Goal: Task Accomplishment & Management: Use online tool/utility

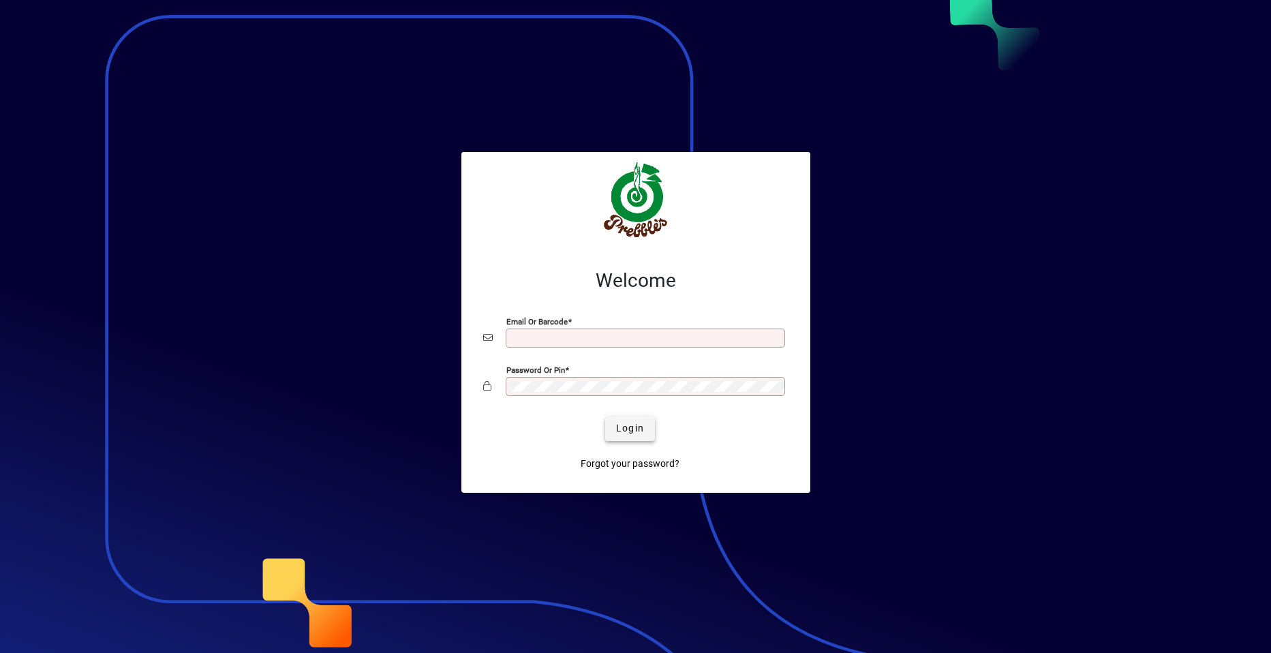
type input "**********"
drag, startPoint x: 639, startPoint y: 431, endPoint x: 625, endPoint y: 422, distance: 17.2
click at [636, 426] on span "Login" at bounding box center [630, 428] width 28 height 14
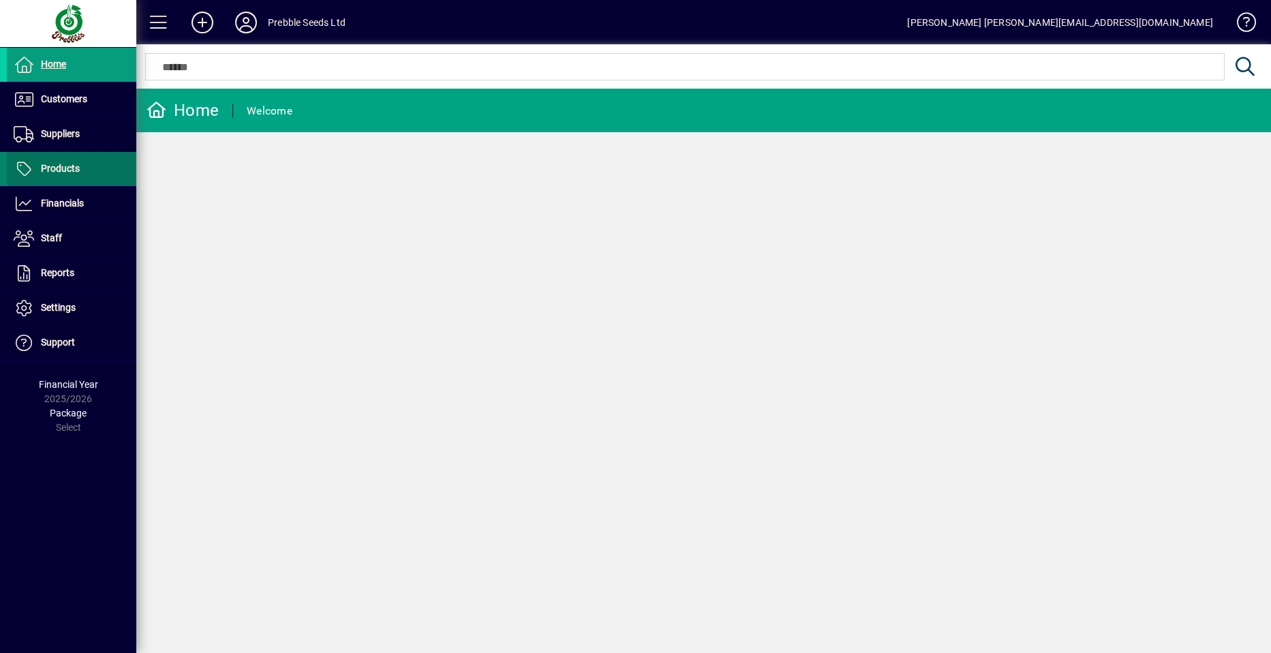
click at [75, 170] on span "Products" at bounding box center [60, 168] width 39 height 11
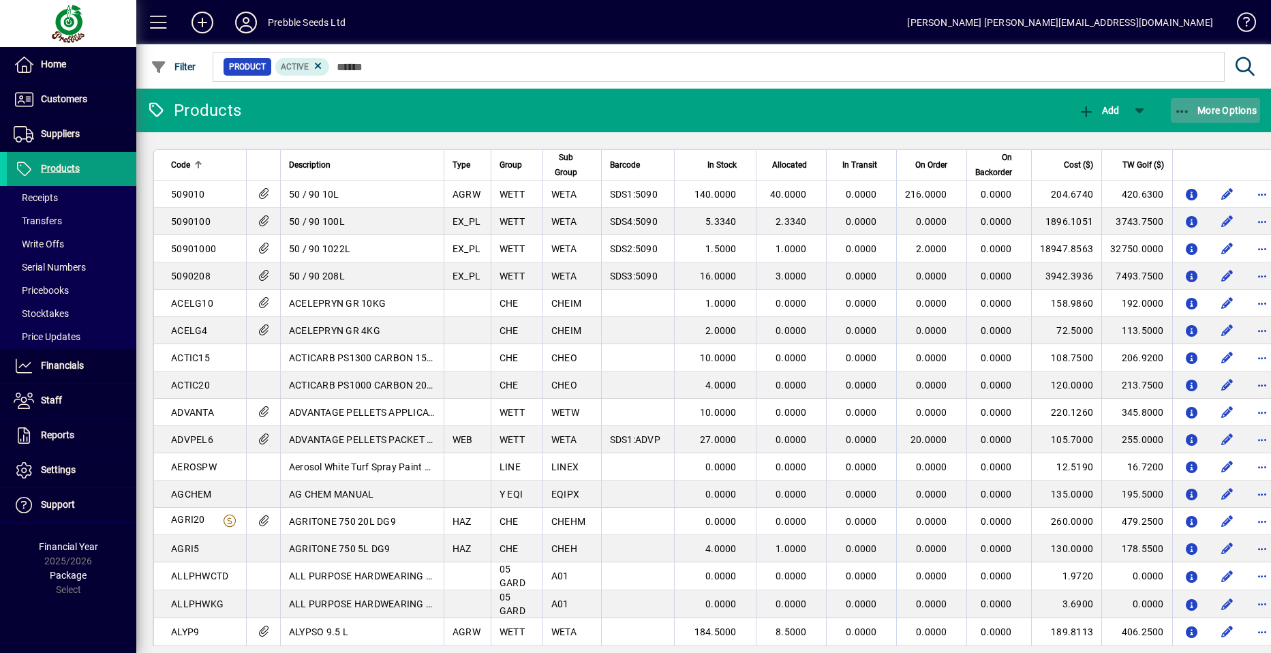
click at [1213, 110] on span "More Options" at bounding box center [1215, 110] width 83 height 11
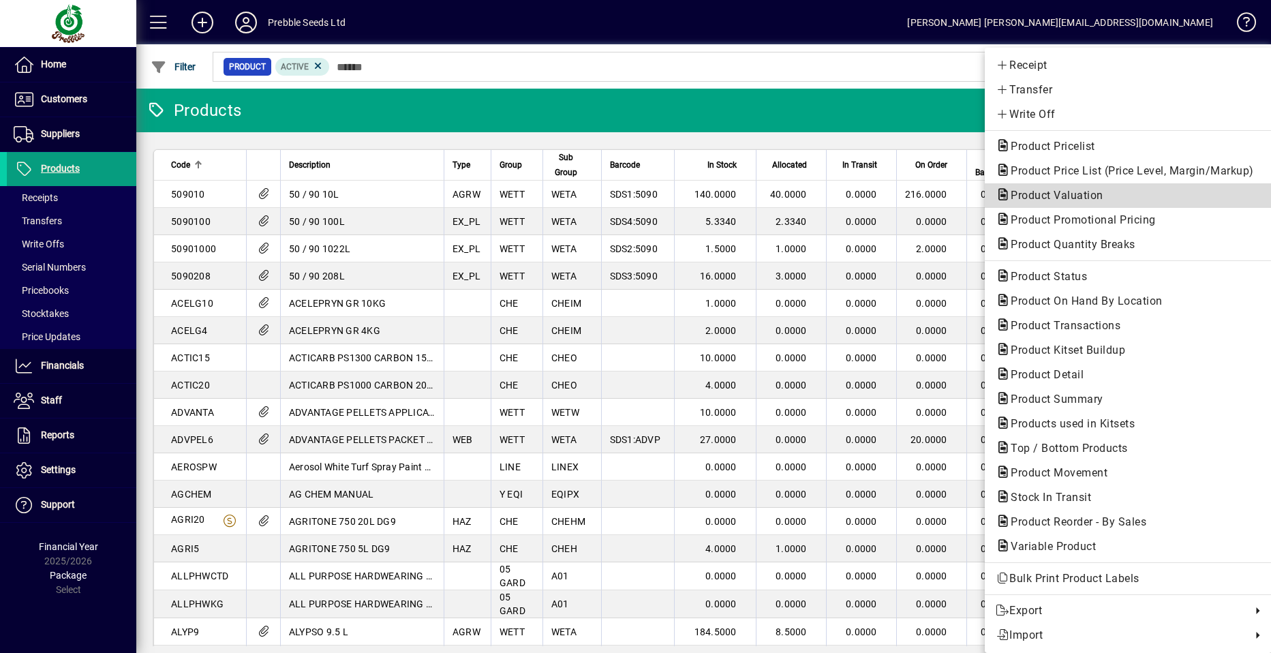
click at [1039, 195] on span "Product Valuation" at bounding box center [1052, 195] width 114 height 13
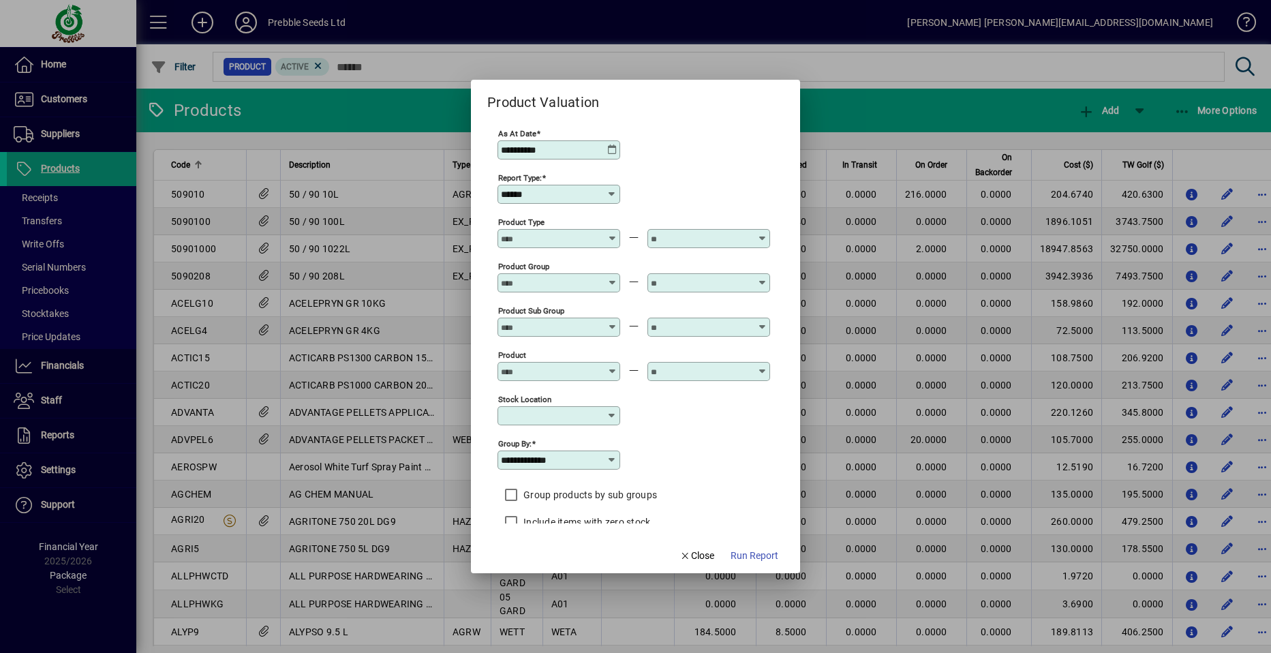
click at [761, 322] on icon at bounding box center [762, 322] width 10 height 0
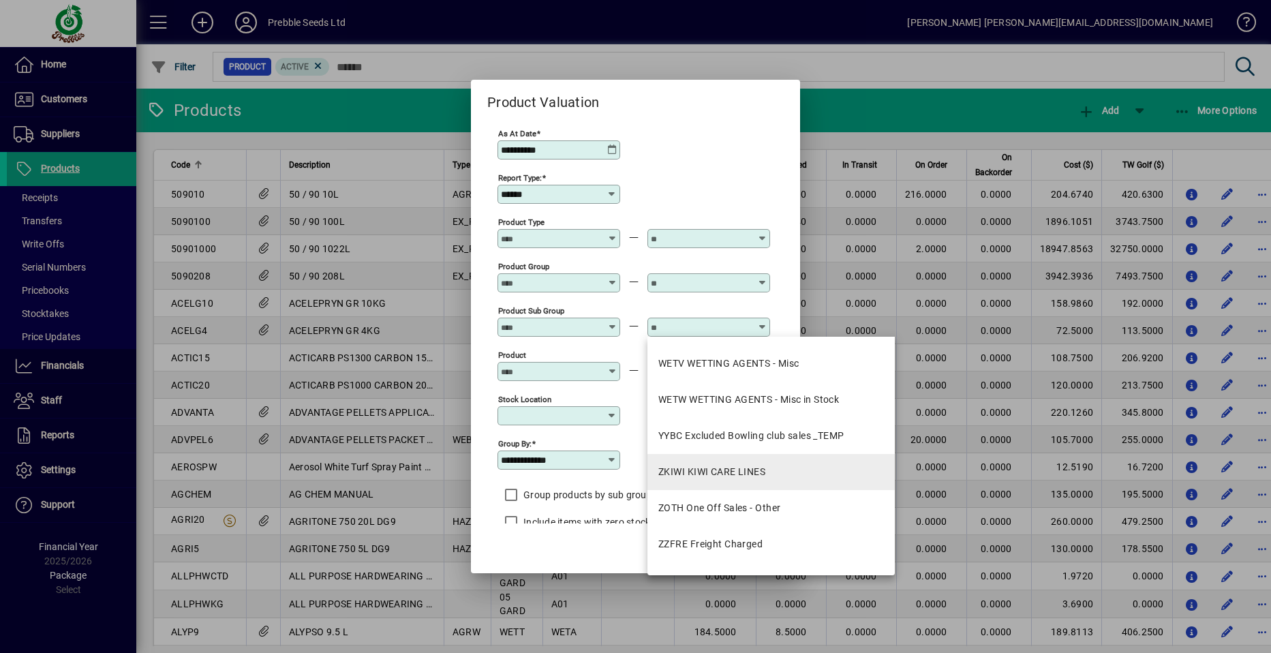
scroll to position [2453, 0]
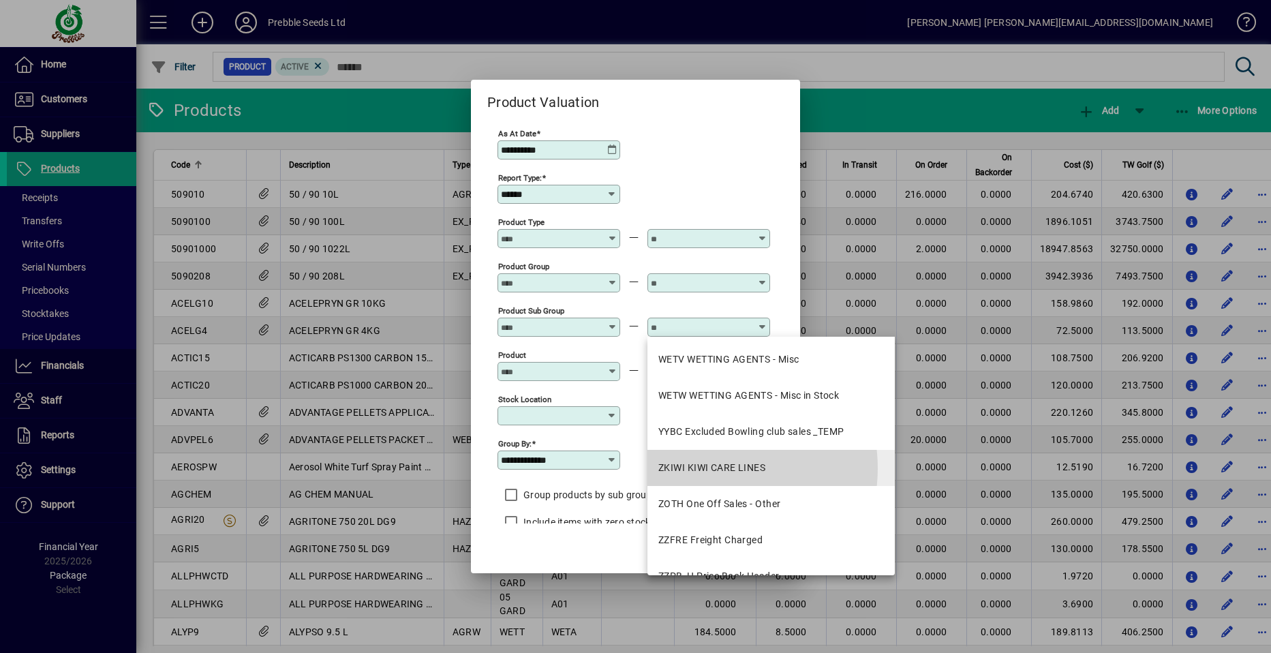
click at [704, 468] on div "ZKIWI KIWI CARE LINES" at bounding box center [711, 468] width 107 height 14
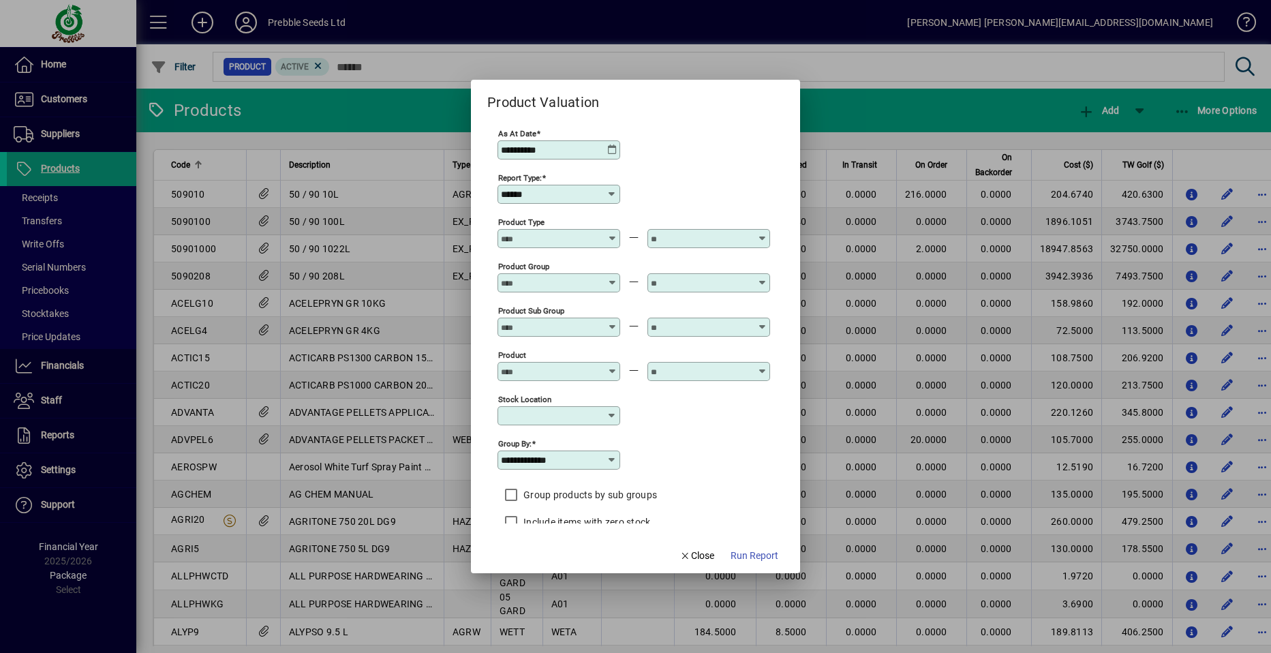
type input "**********"
click at [756, 554] on span "Run Report" at bounding box center [754, 555] width 48 height 14
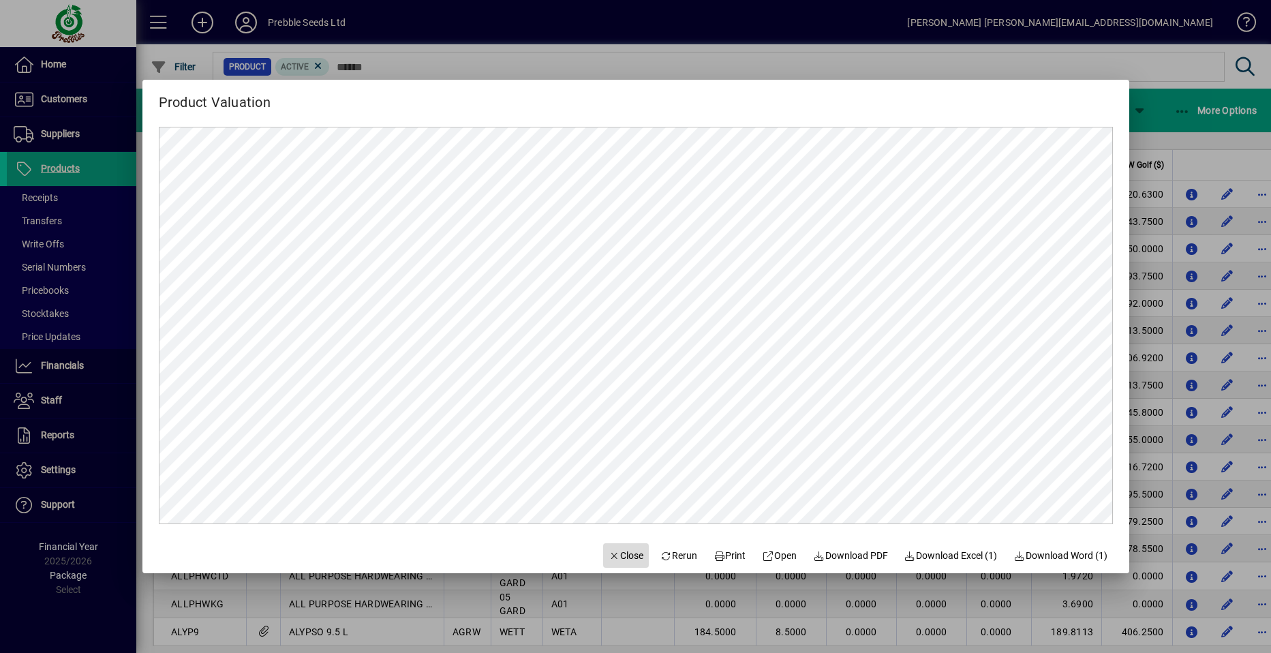
click at [619, 555] on span "Close" at bounding box center [625, 555] width 35 height 14
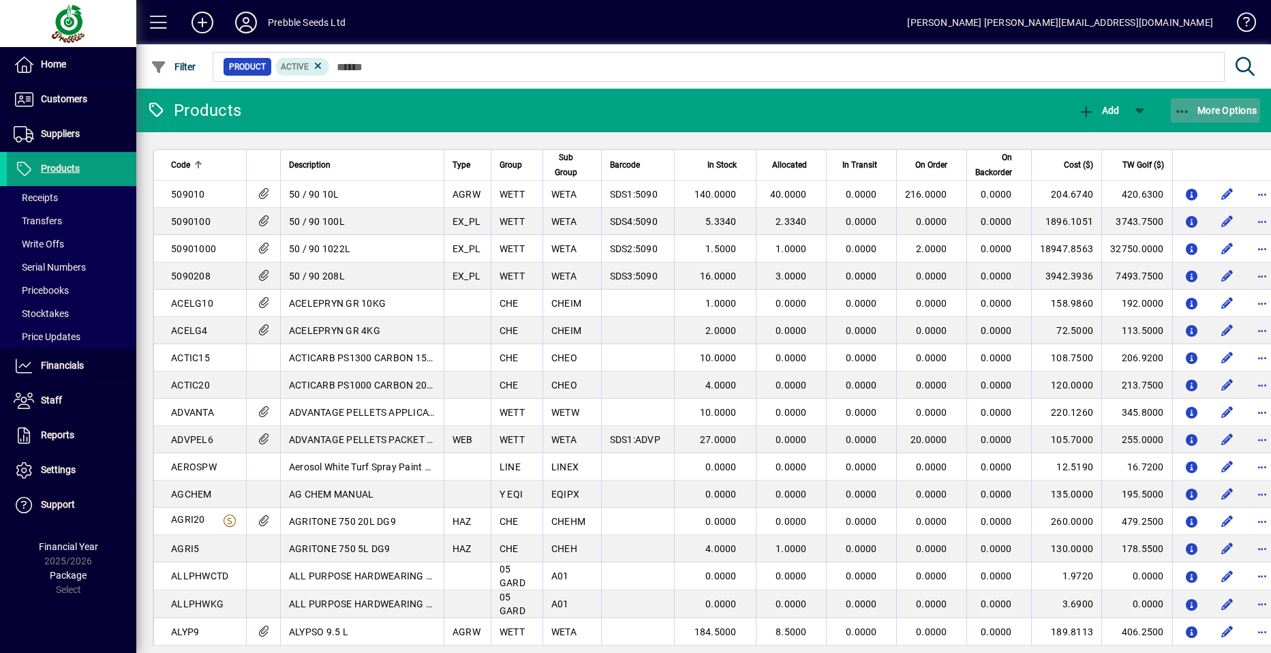
click at [1215, 110] on span "More Options" at bounding box center [1215, 110] width 83 height 11
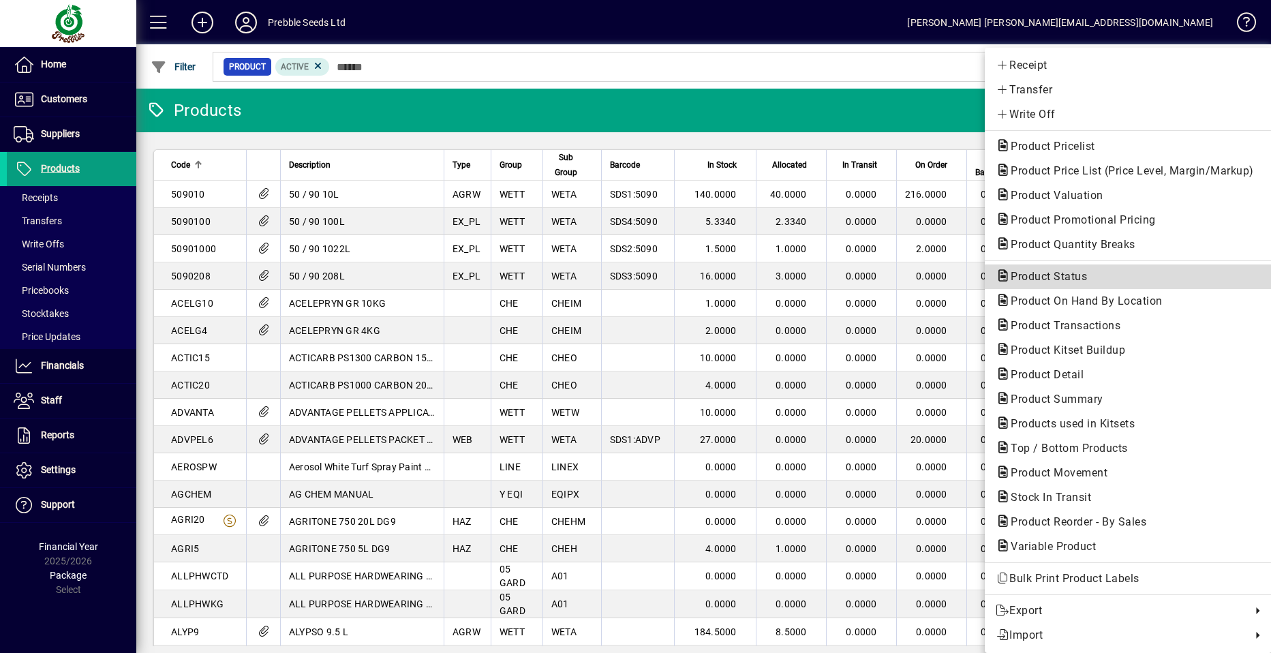
click at [1033, 277] on span "Product Status" at bounding box center [1044, 276] width 98 height 13
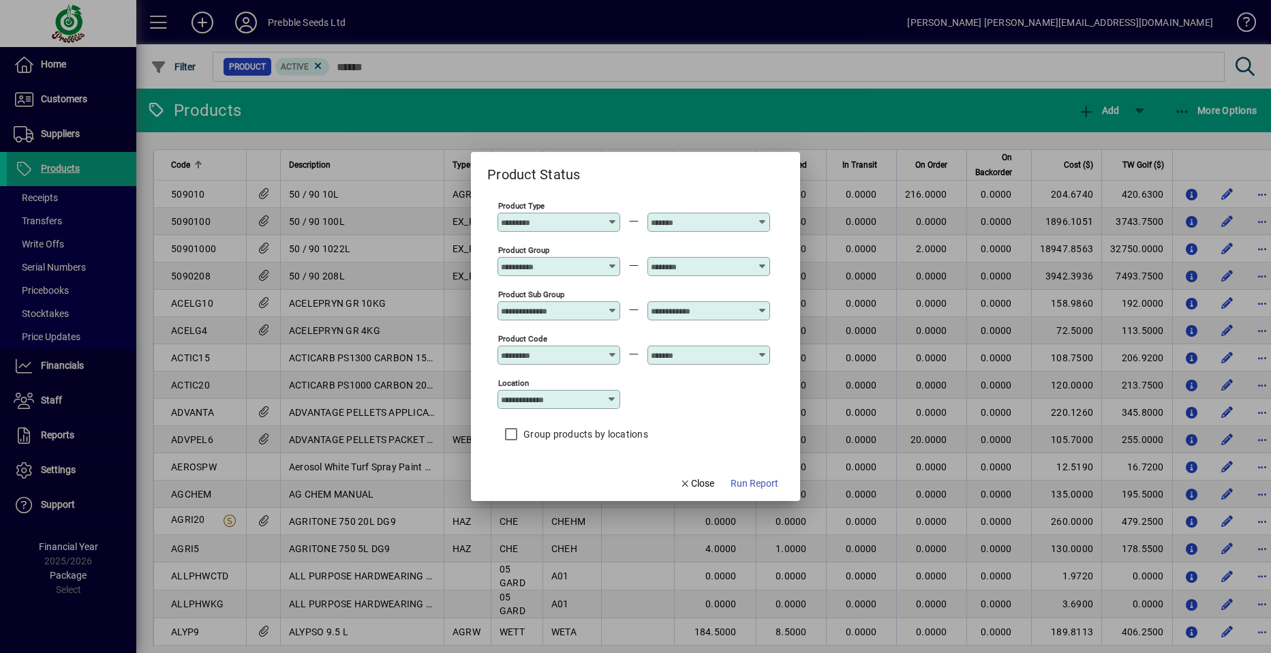
drag, startPoint x: 702, startPoint y: 485, endPoint x: 648, endPoint y: 424, distance: 81.5
click at [698, 478] on span "Close" at bounding box center [696, 483] width 35 height 14
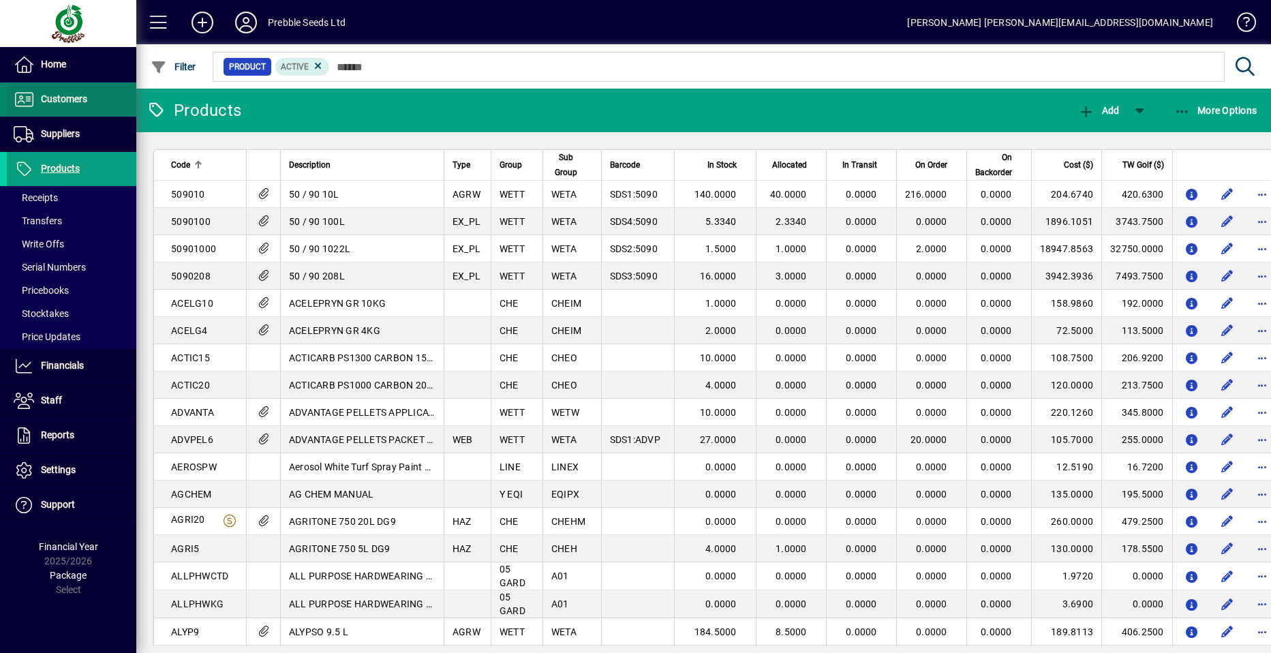
click at [78, 99] on span "Customers" at bounding box center [64, 98] width 46 height 11
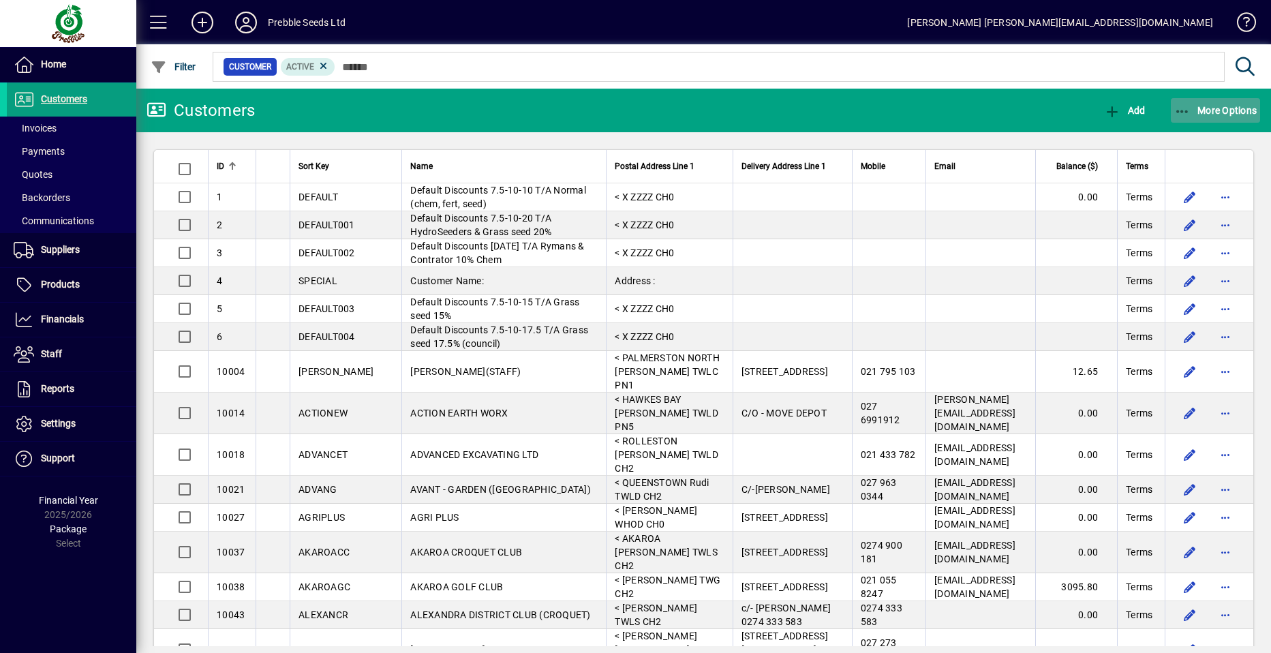
click at [1232, 108] on span "More Options" at bounding box center [1215, 110] width 83 height 11
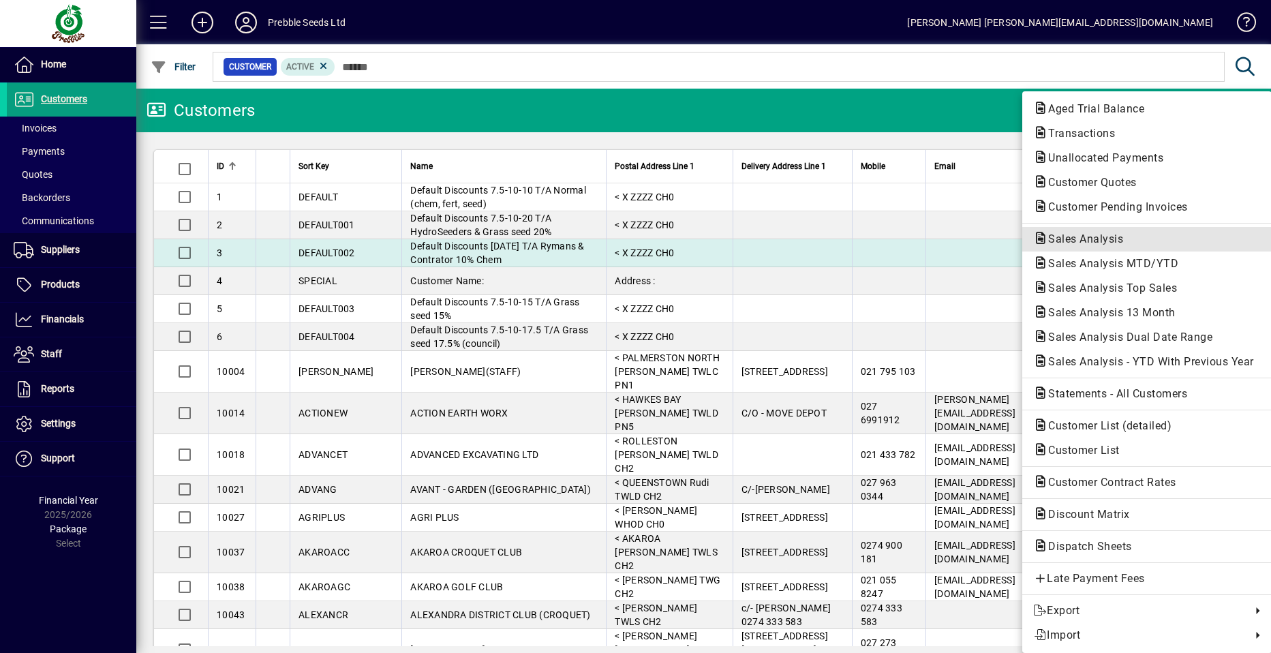
click at [1091, 240] on span "Sales Analysis" at bounding box center [1081, 238] width 97 height 13
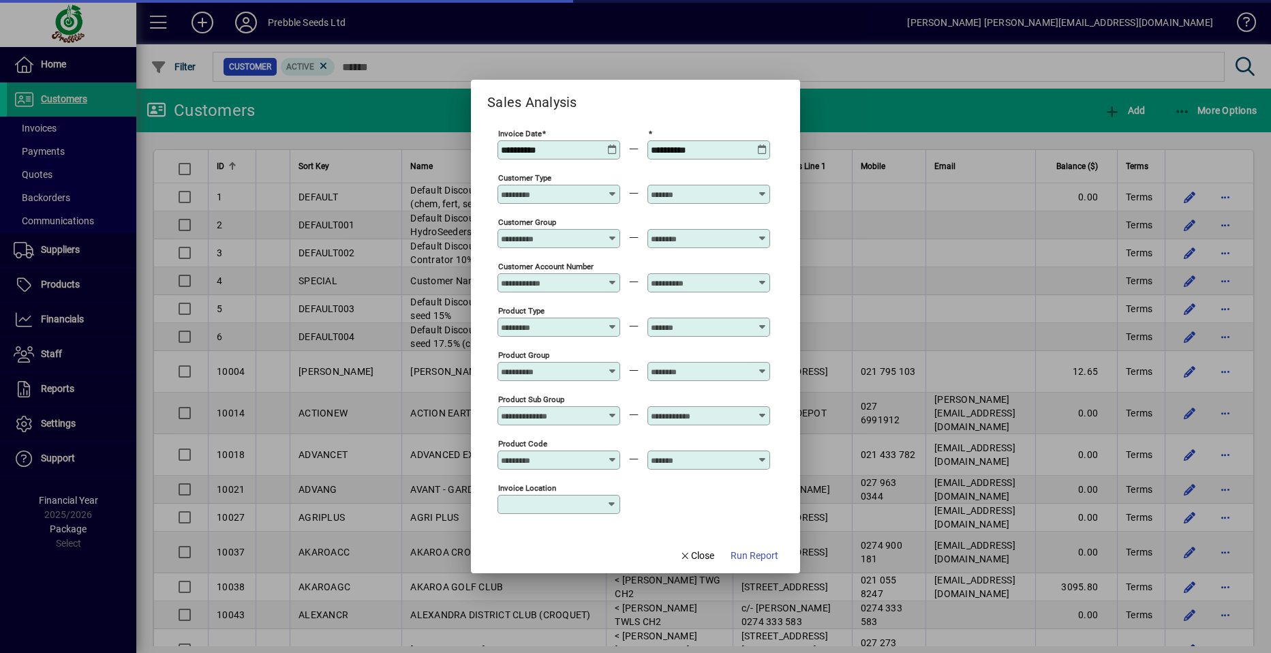
type input "**********"
click at [760, 410] on icon at bounding box center [762, 410] width 10 height 0
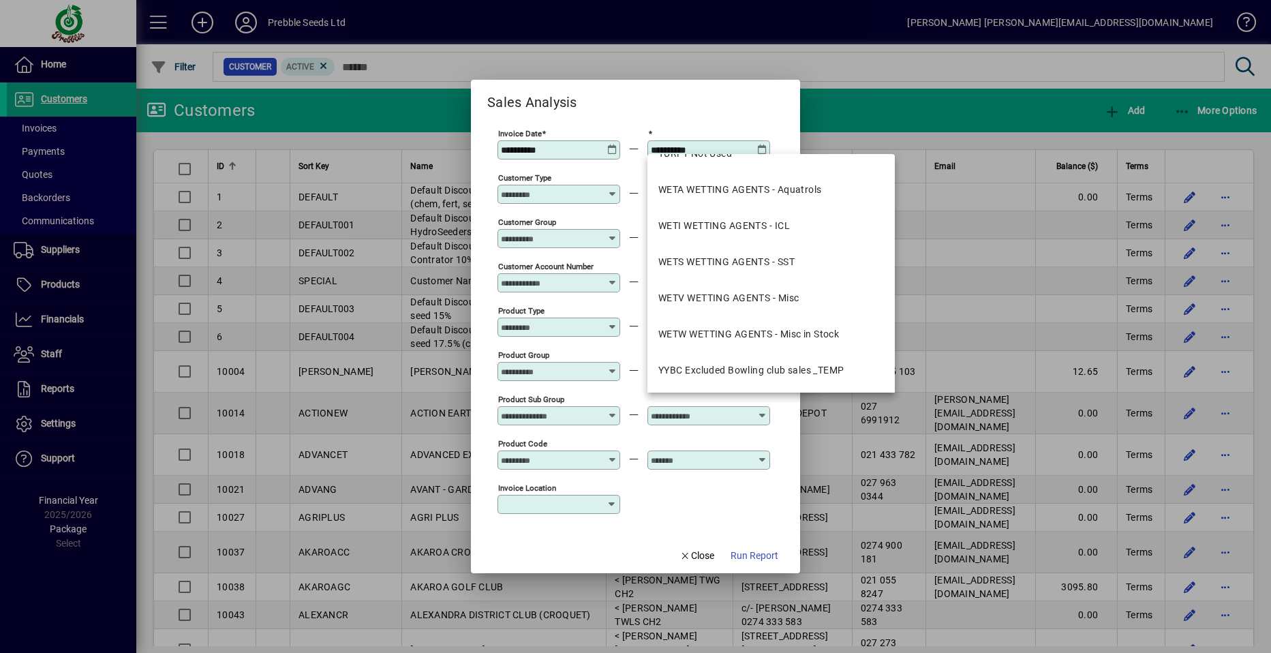
scroll to position [2453, 0]
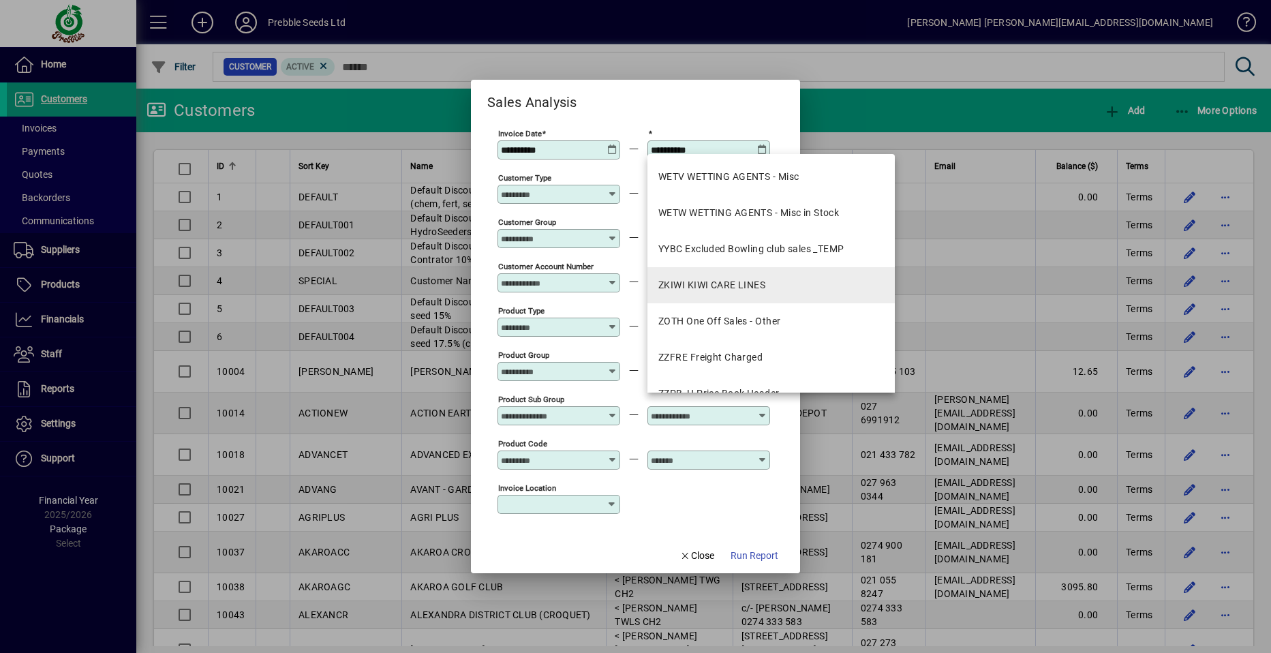
click at [737, 279] on div "ZKIWI KIWI CARE LINES" at bounding box center [711, 285] width 107 height 14
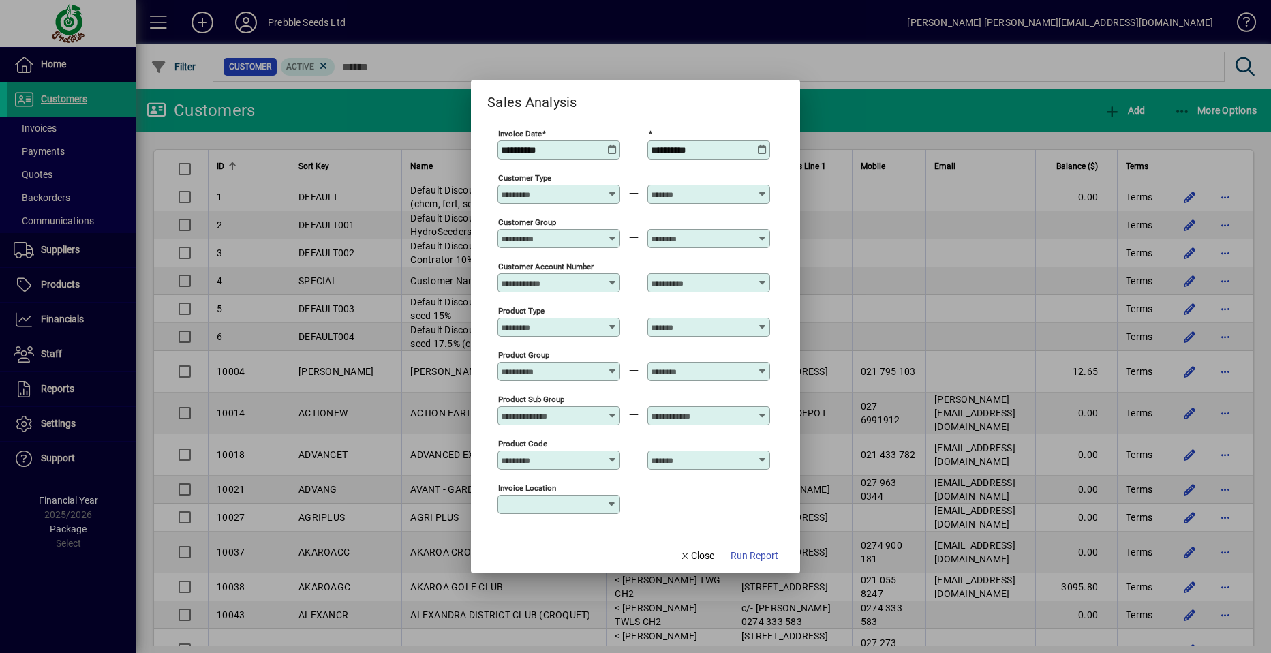
type input "**********"
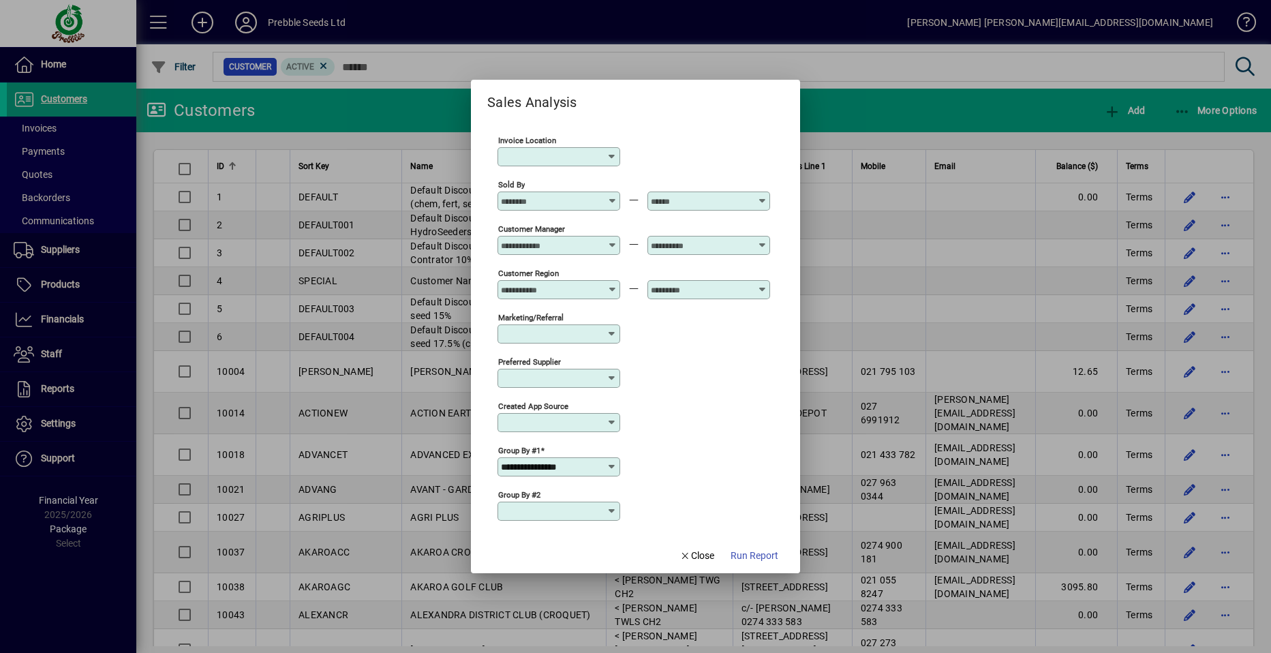
scroll to position [431, 0]
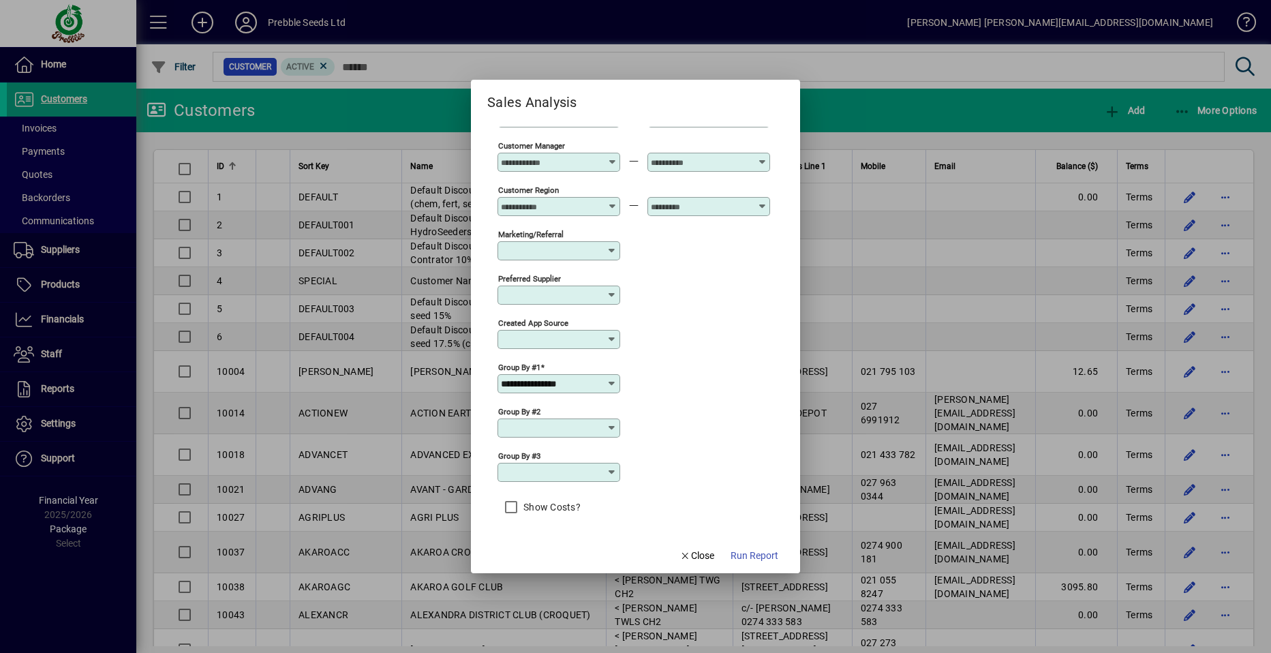
click at [610, 384] on icon at bounding box center [611, 383] width 11 height 11
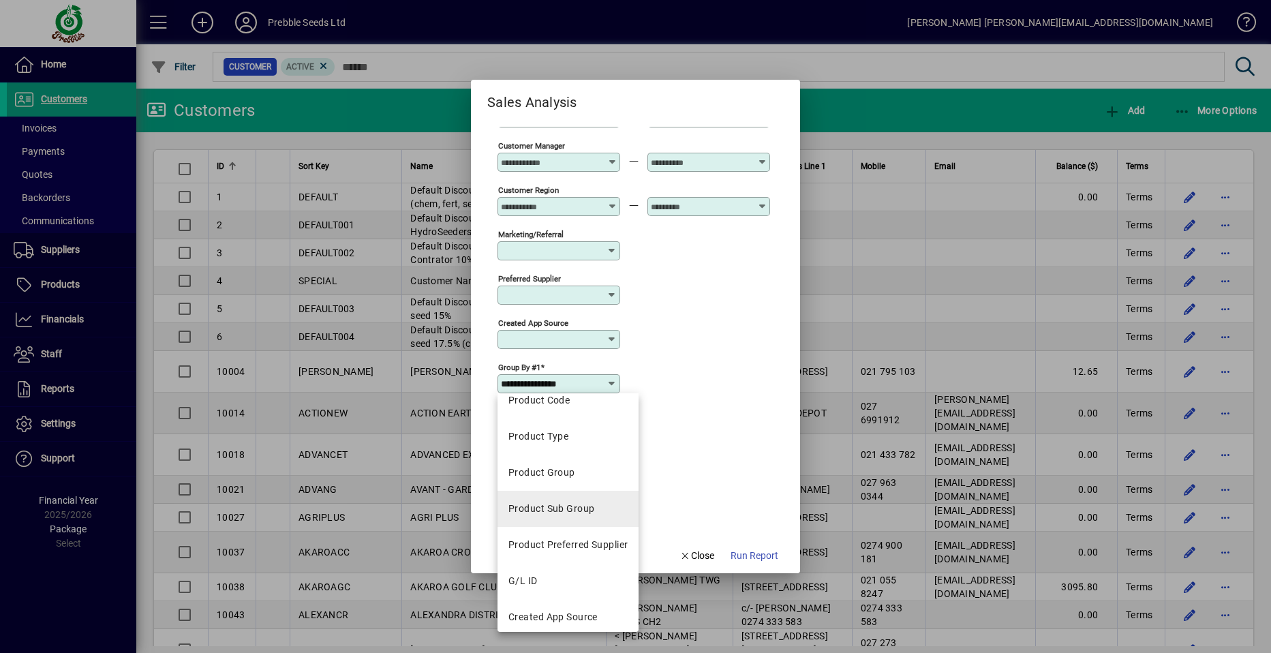
scroll to position [422, 0]
click at [558, 499] on div "Product Sub Group" at bounding box center [551, 500] width 86 height 14
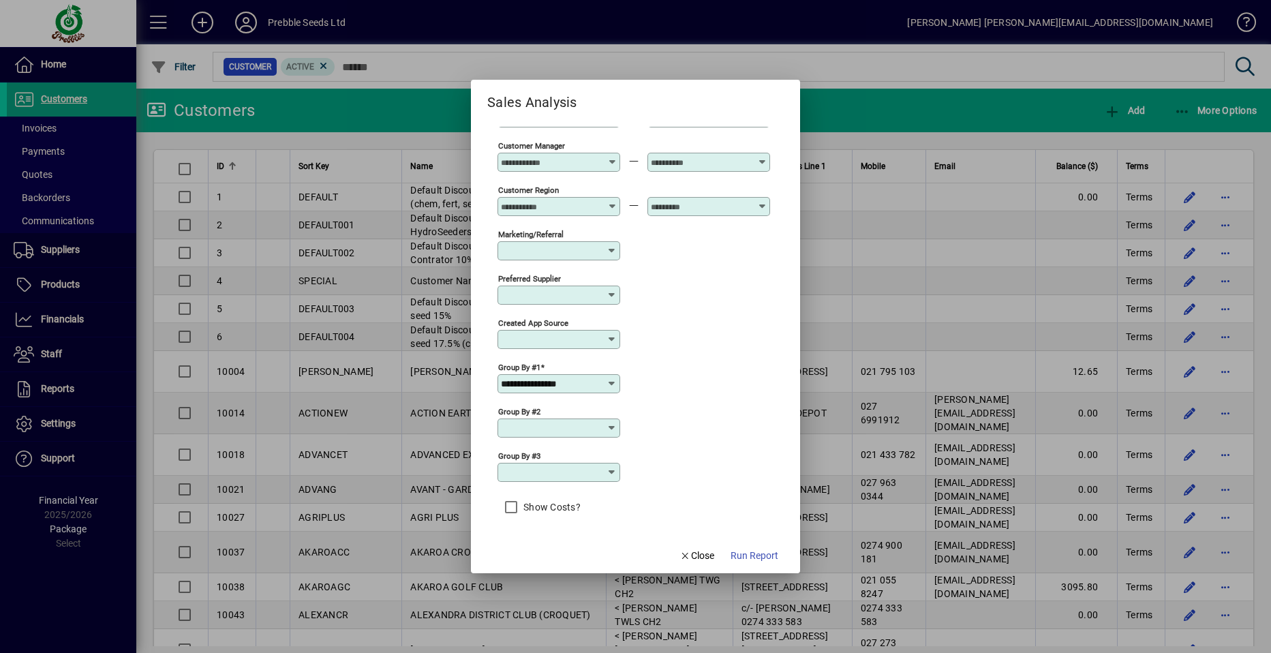
type input "**********"
click at [610, 426] on icon at bounding box center [611, 427] width 11 height 11
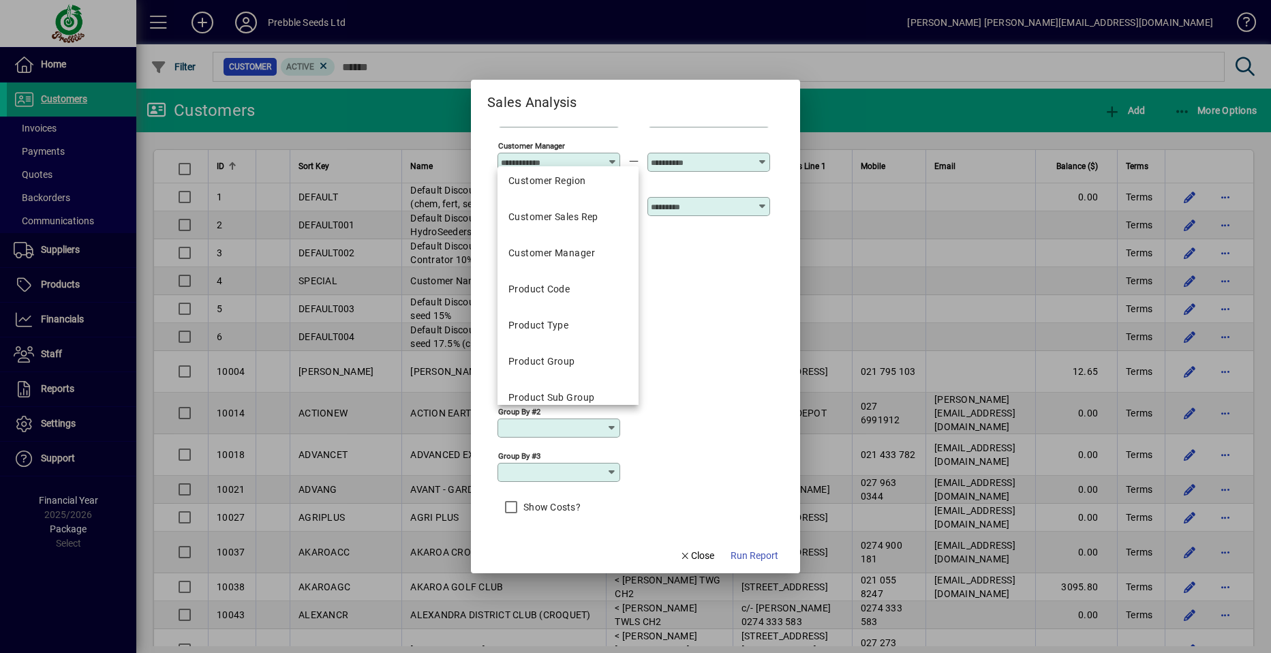
scroll to position [341, 0]
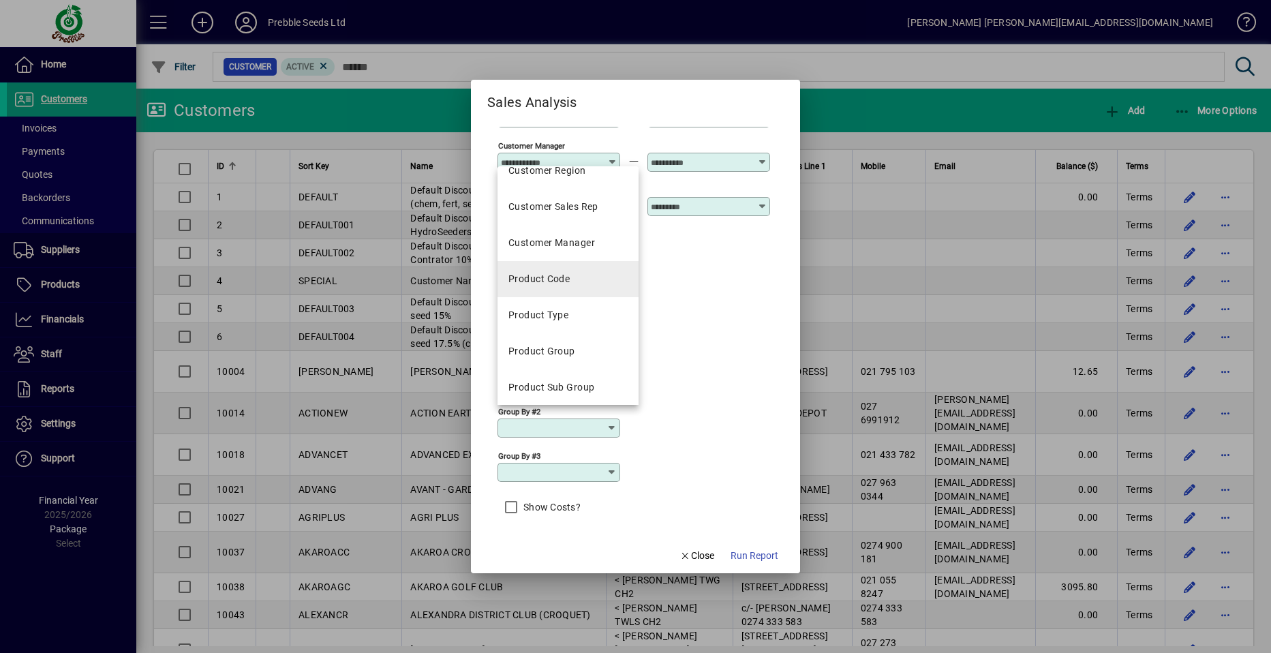
click at [560, 275] on div "Product Code" at bounding box center [538, 279] width 61 height 14
type input "**********"
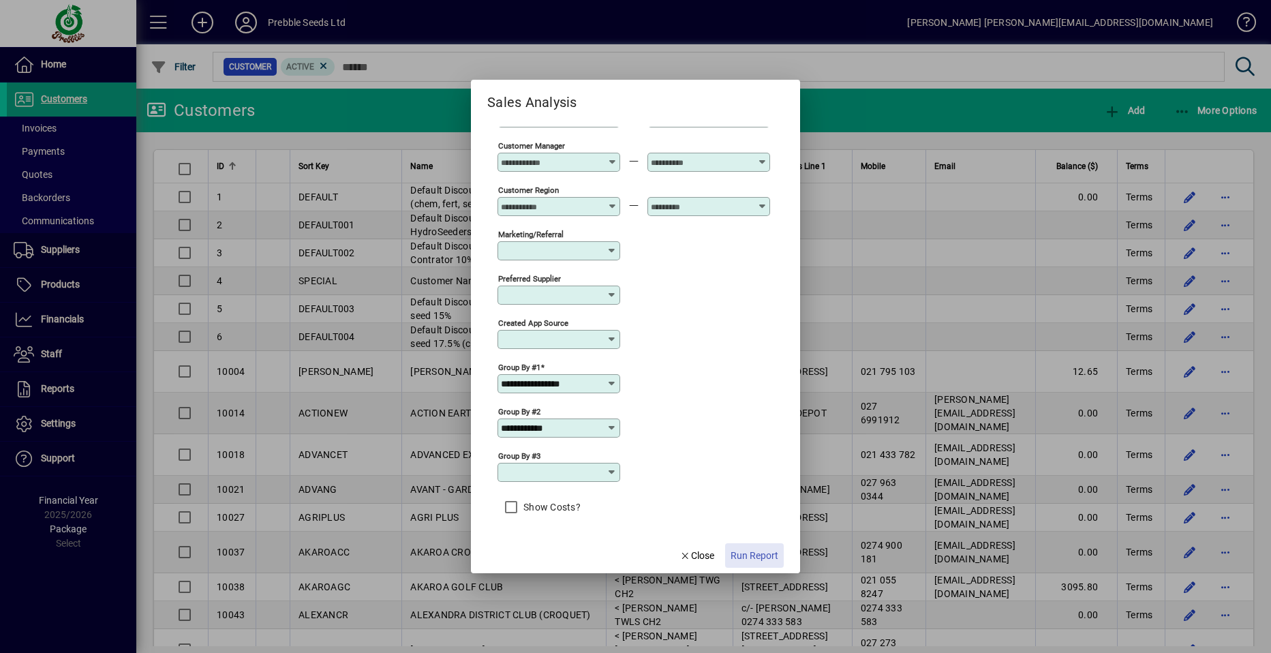
click at [757, 555] on span "Run Report" at bounding box center [754, 555] width 48 height 14
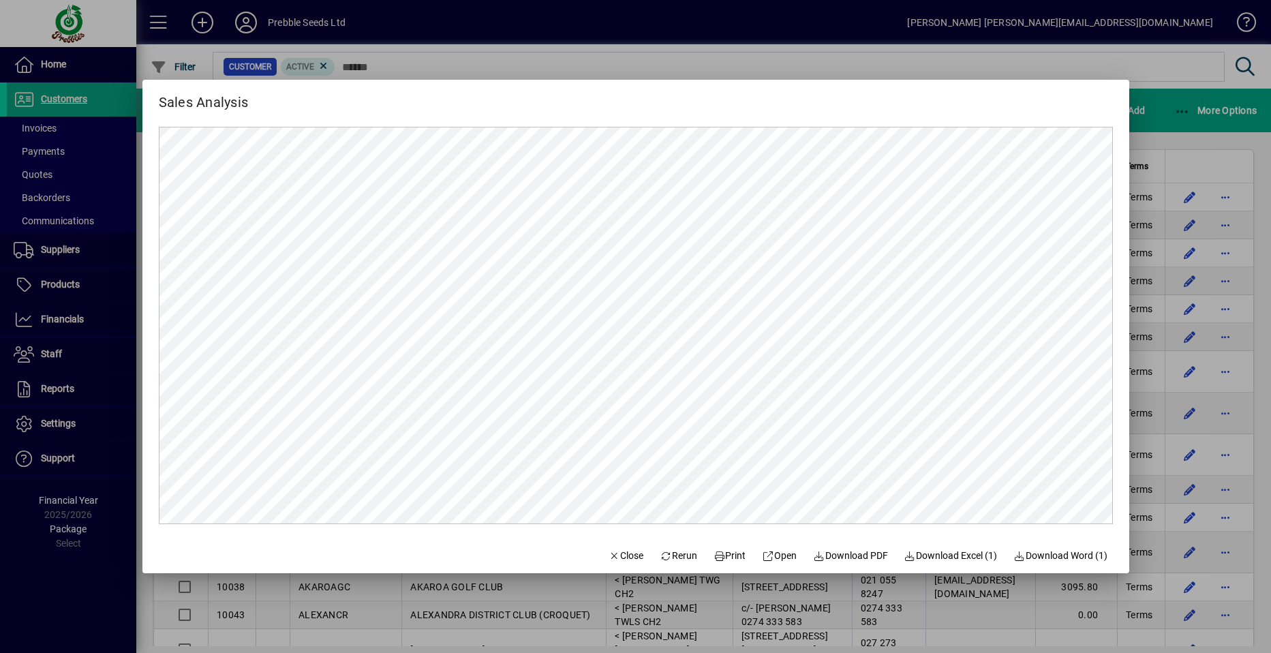
scroll to position [0, 0]
click at [673, 552] on span "Rerun" at bounding box center [677, 555] width 37 height 14
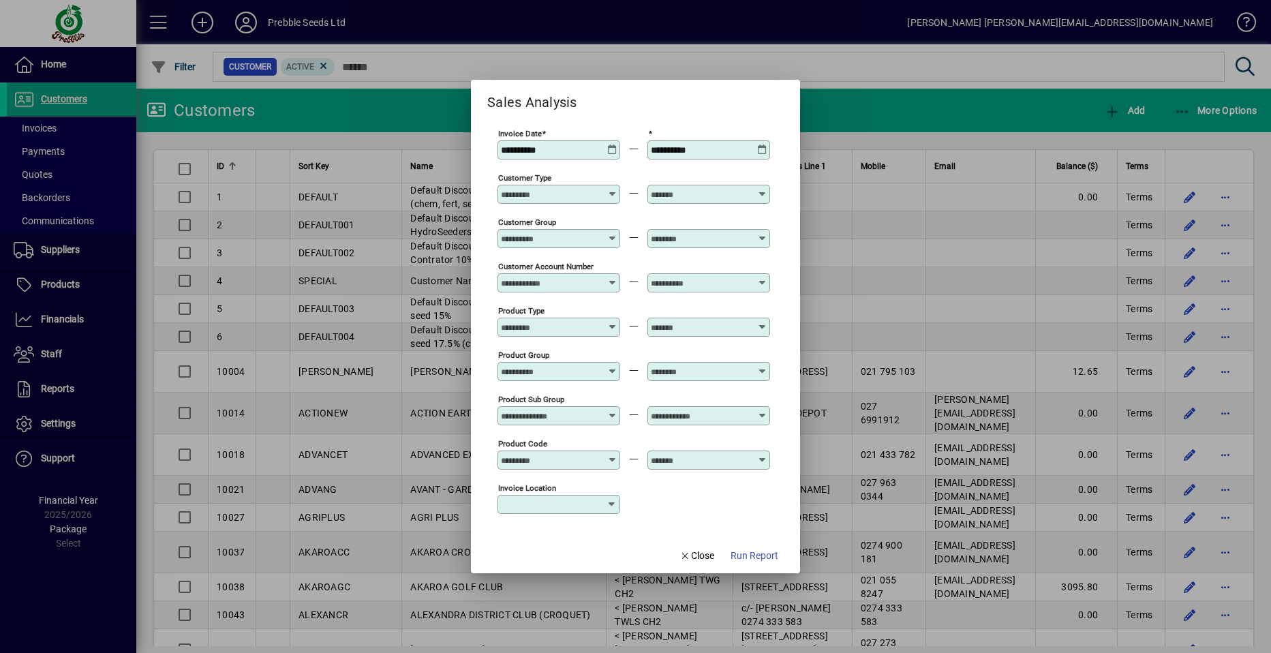
type input "**********"
click at [610, 144] on icon at bounding box center [612, 144] width 10 height 0
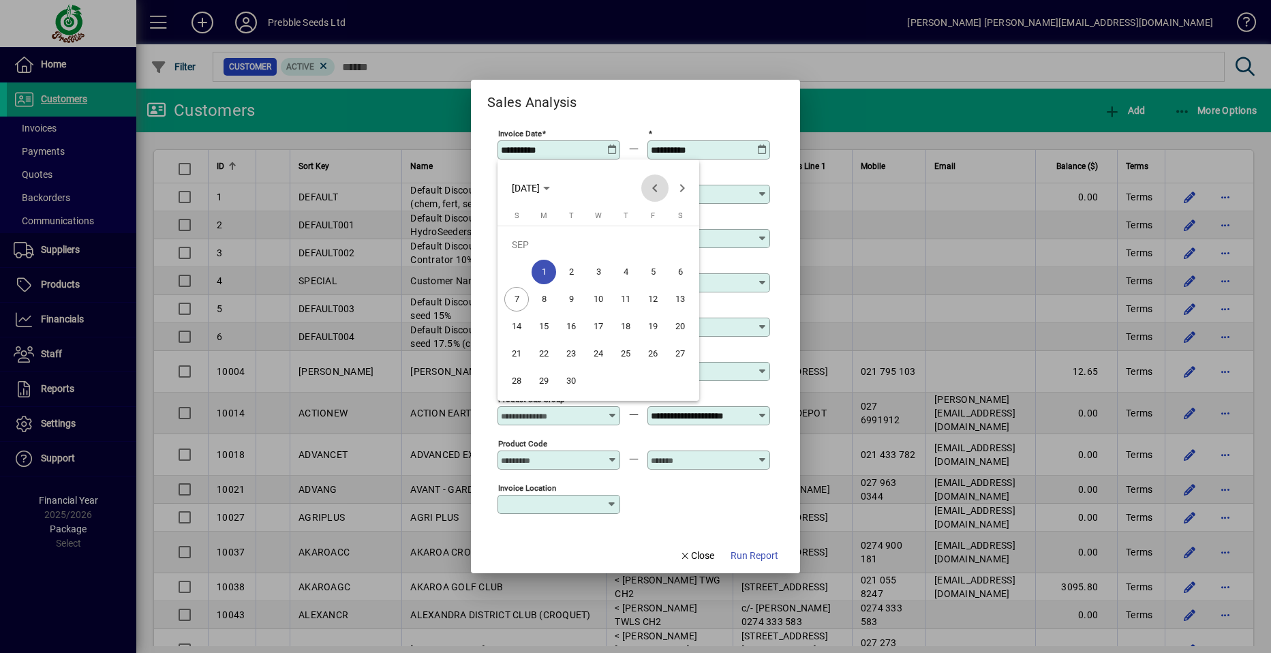
click at [652, 189] on span "Previous month" at bounding box center [654, 187] width 27 height 27
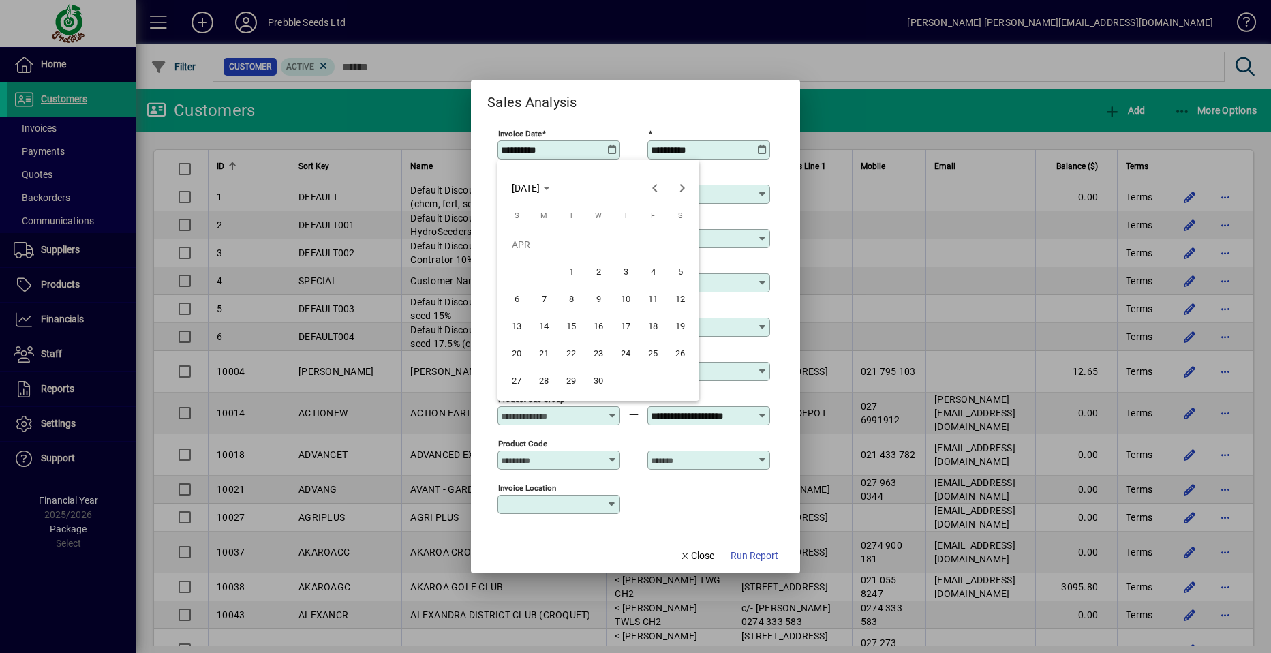
click at [569, 270] on span "1" at bounding box center [571, 272] width 25 height 25
type input "**********"
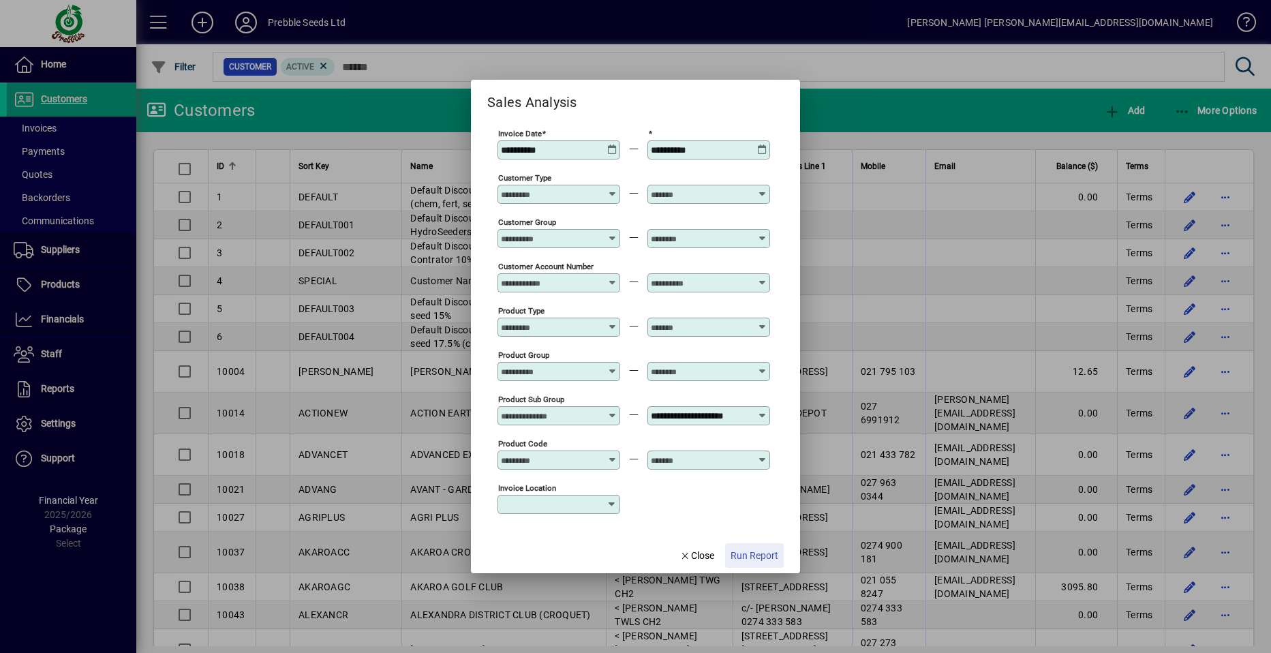
drag, startPoint x: 758, startPoint y: 555, endPoint x: 751, endPoint y: 536, distance: 19.6
click at [758, 553] on span "Run Report" at bounding box center [754, 555] width 48 height 14
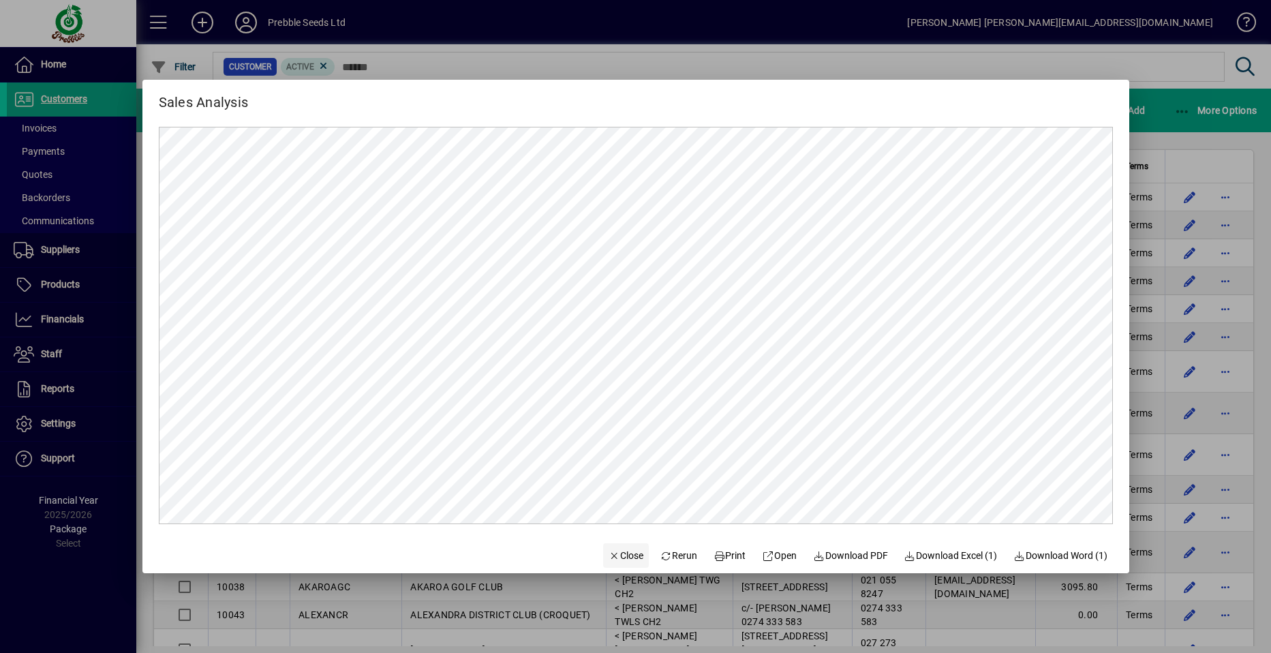
click at [609, 559] on span "Close" at bounding box center [625, 555] width 35 height 14
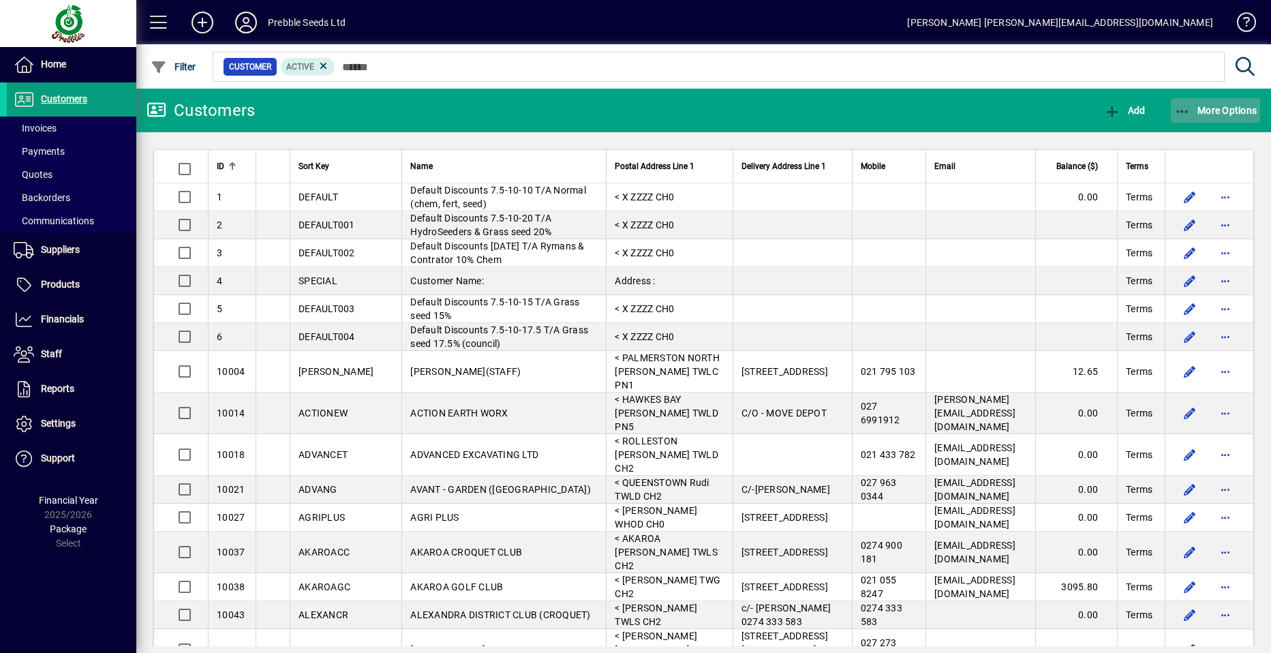
click at [1224, 106] on span "More Options" at bounding box center [1215, 110] width 83 height 11
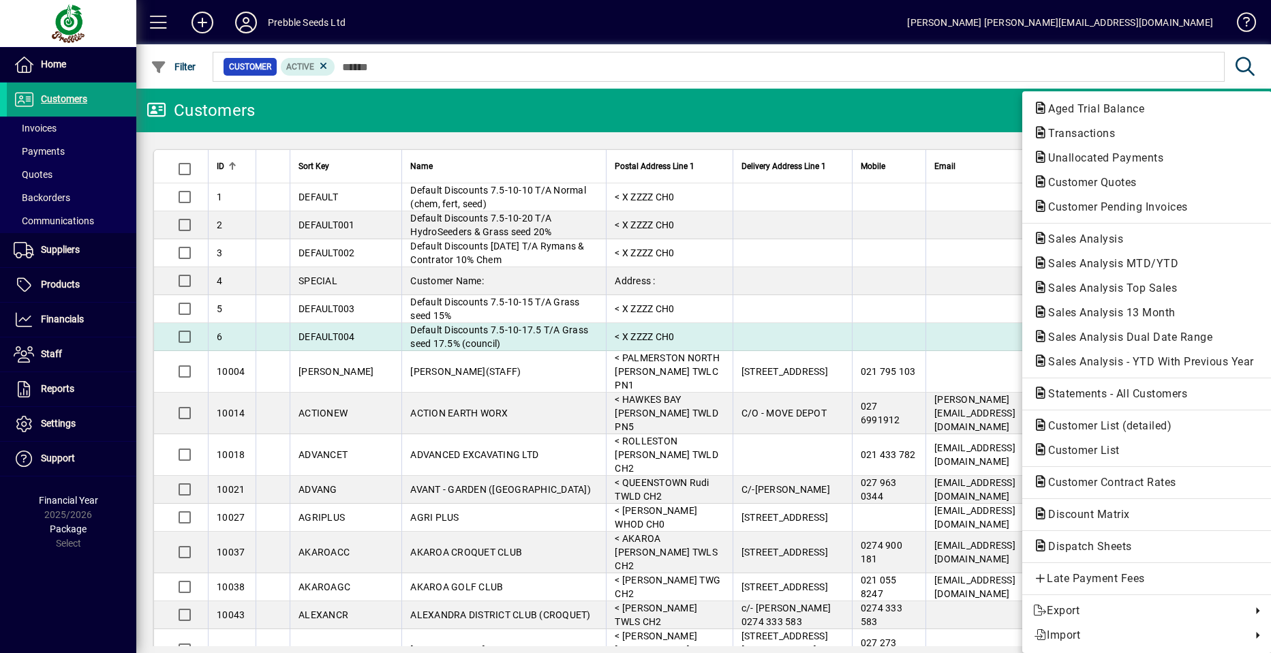
drag, startPoint x: 1111, startPoint y: 333, endPoint x: 1103, endPoint y: 333, distance: 7.5
click at [1108, 333] on span "Sales Analysis Dual Date Range" at bounding box center [1126, 336] width 186 height 13
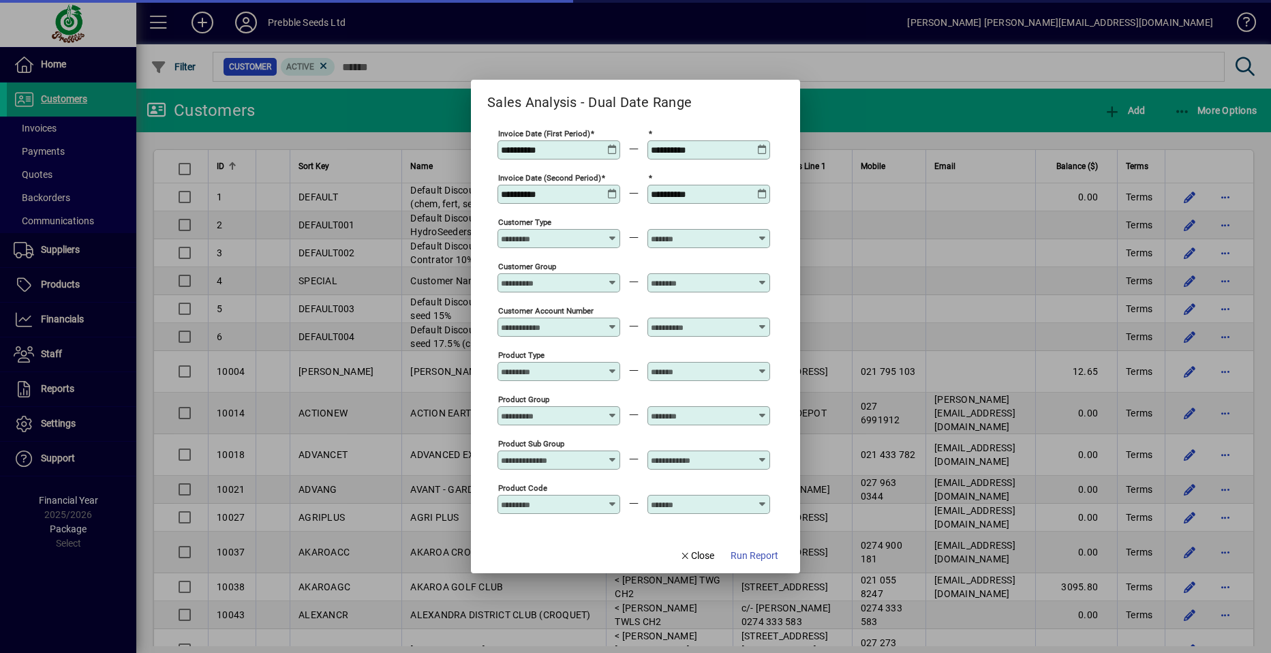
type input "**********"
click at [610, 144] on icon at bounding box center [612, 144] width 10 height 0
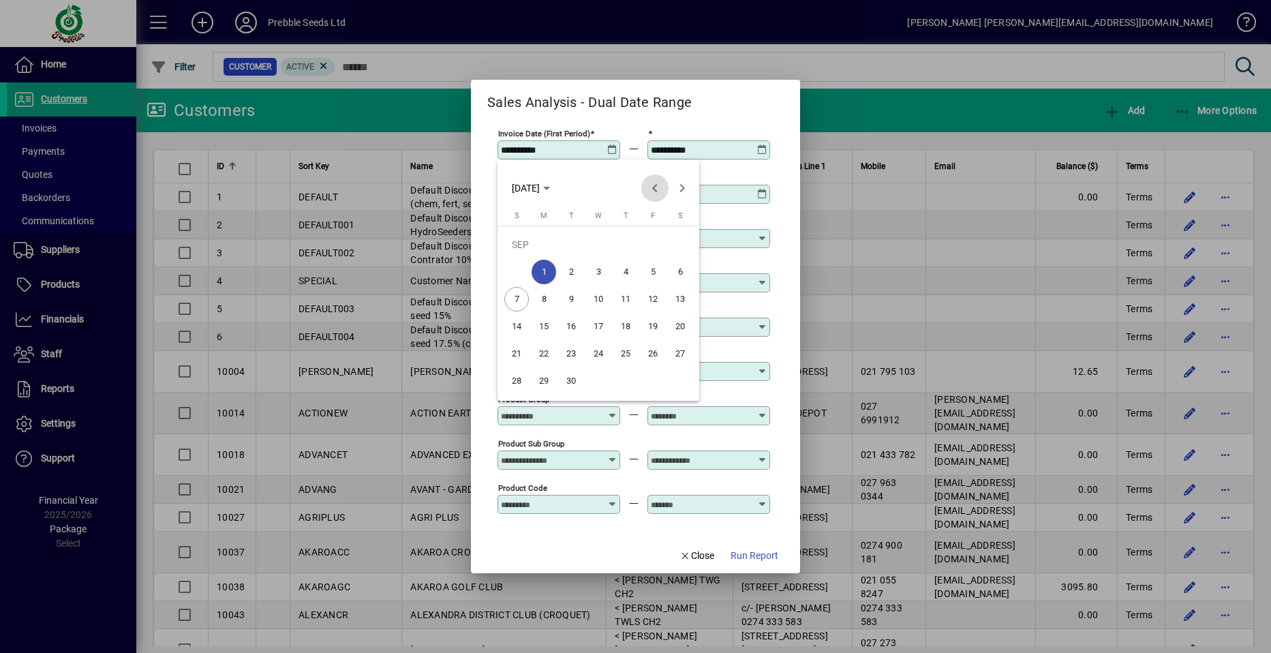
click at [653, 187] on span "Previous month" at bounding box center [654, 187] width 27 height 27
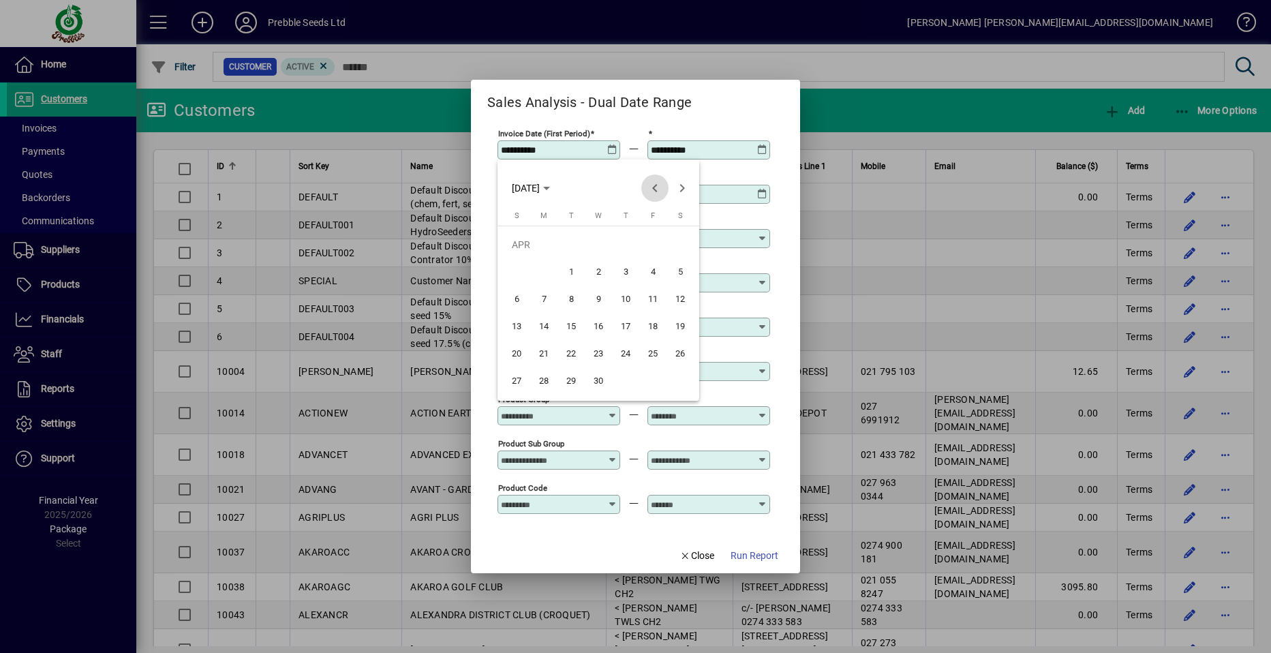
click at [653, 187] on span "Previous month" at bounding box center [654, 187] width 27 height 27
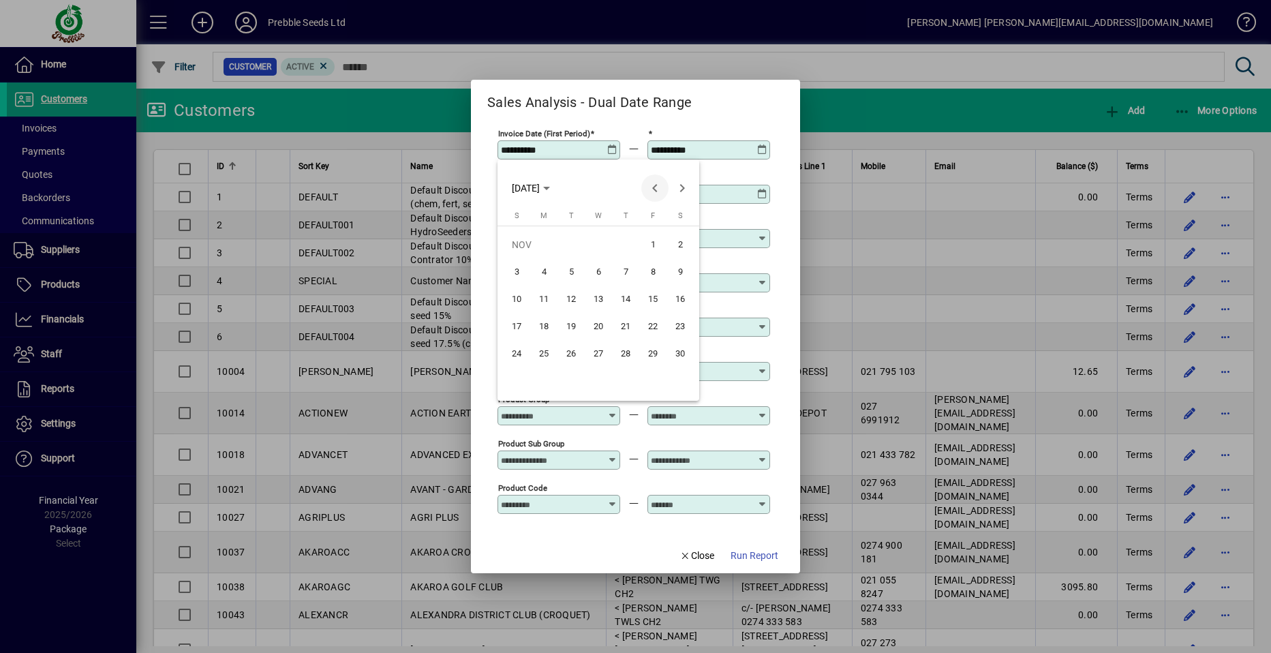
click at [653, 187] on span "Previous month" at bounding box center [654, 187] width 27 height 27
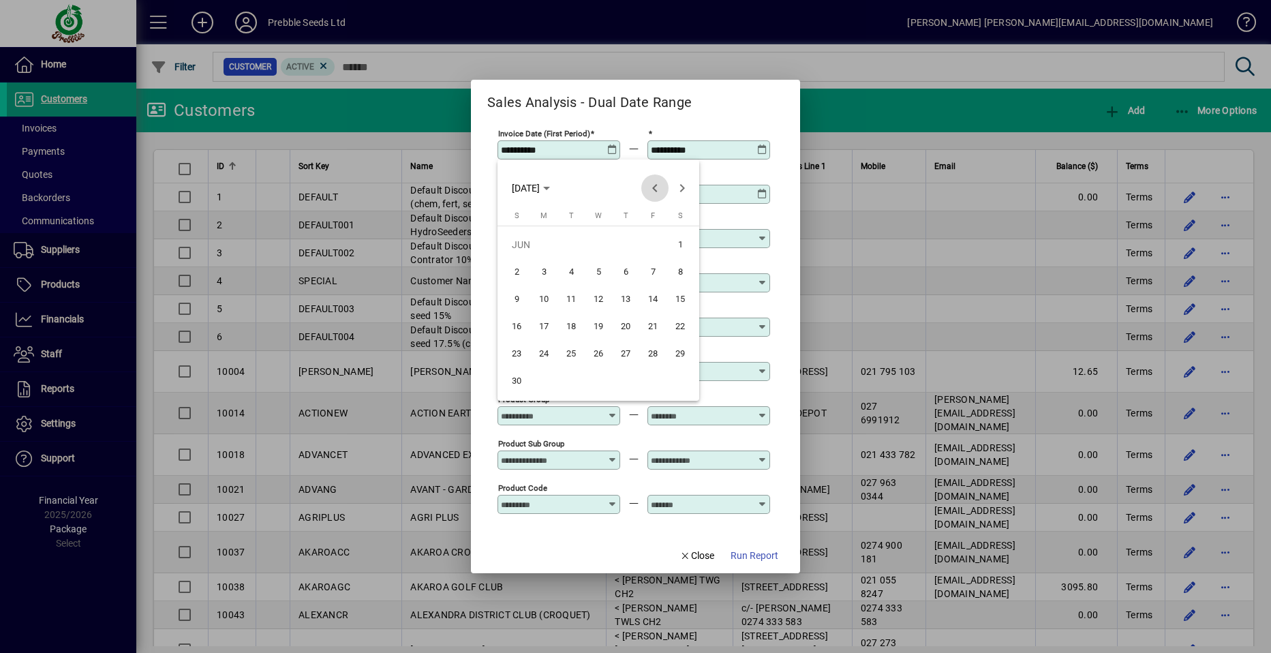
click at [653, 187] on span "Previous month" at bounding box center [654, 187] width 27 height 27
click at [545, 270] on span "1" at bounding box center [543, 272] width 25 height 25
type input "**********"
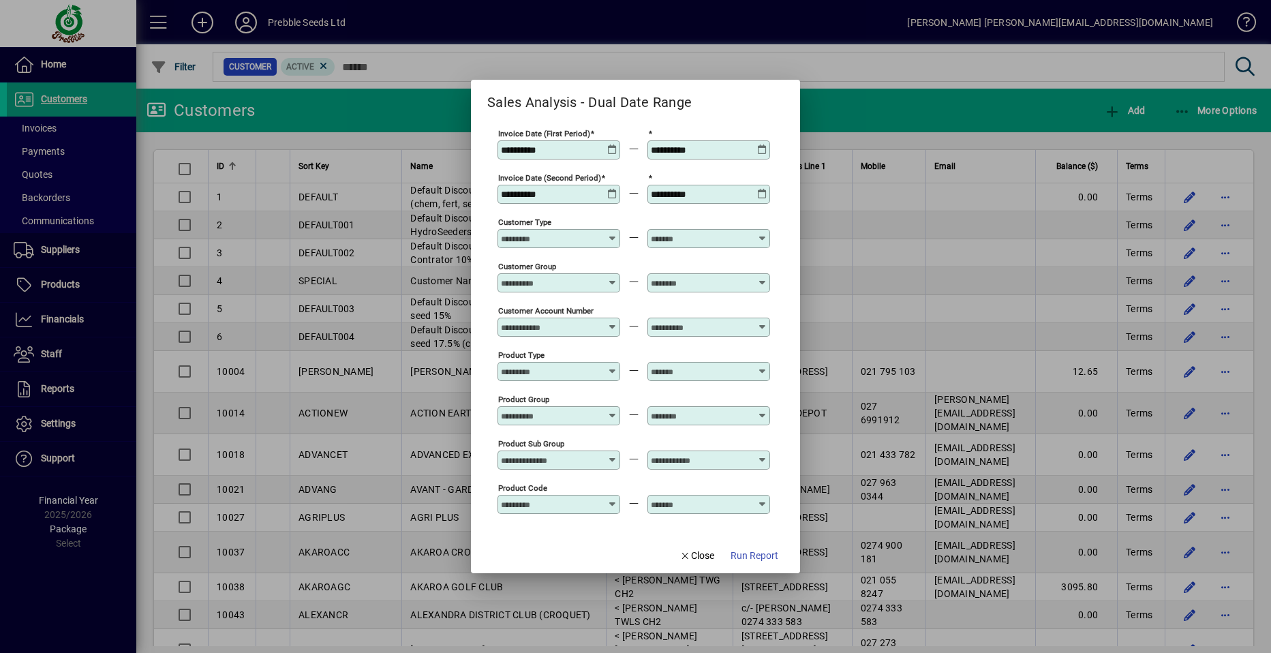
click at [762, 144] on icon at bounding box center [762, 144] width 10 height 0
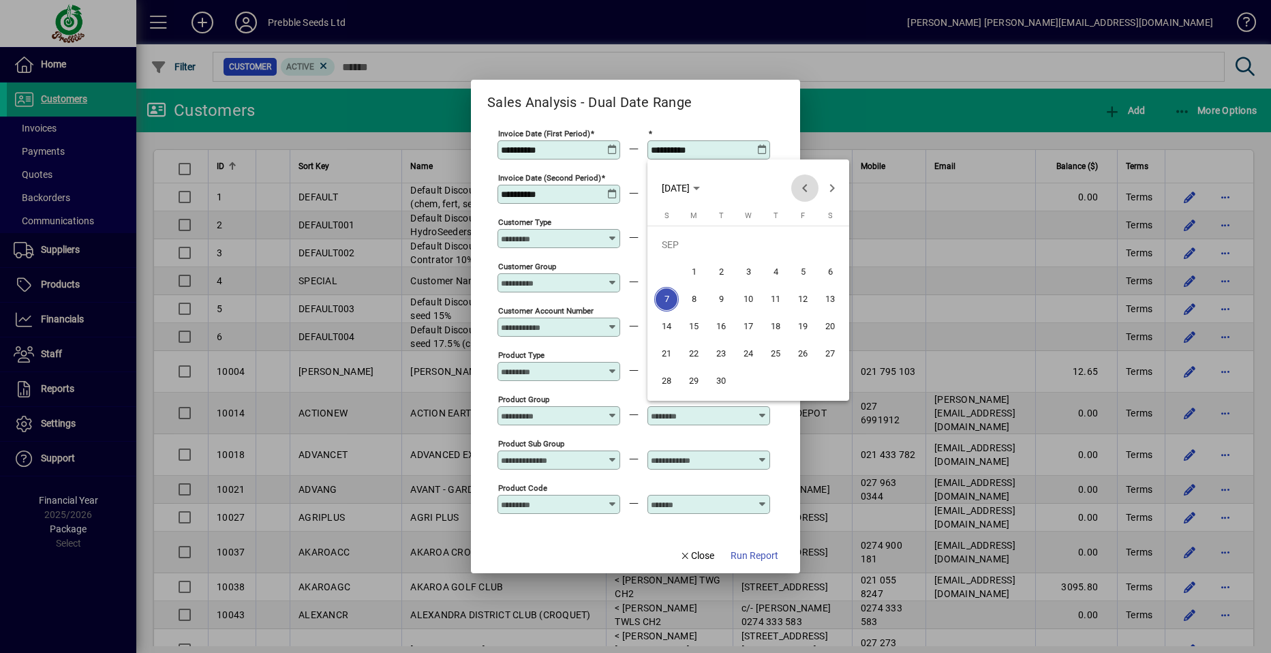
click at [805, 187] on span "Previous month" at bounding box center [804, 187] width 27 height 27
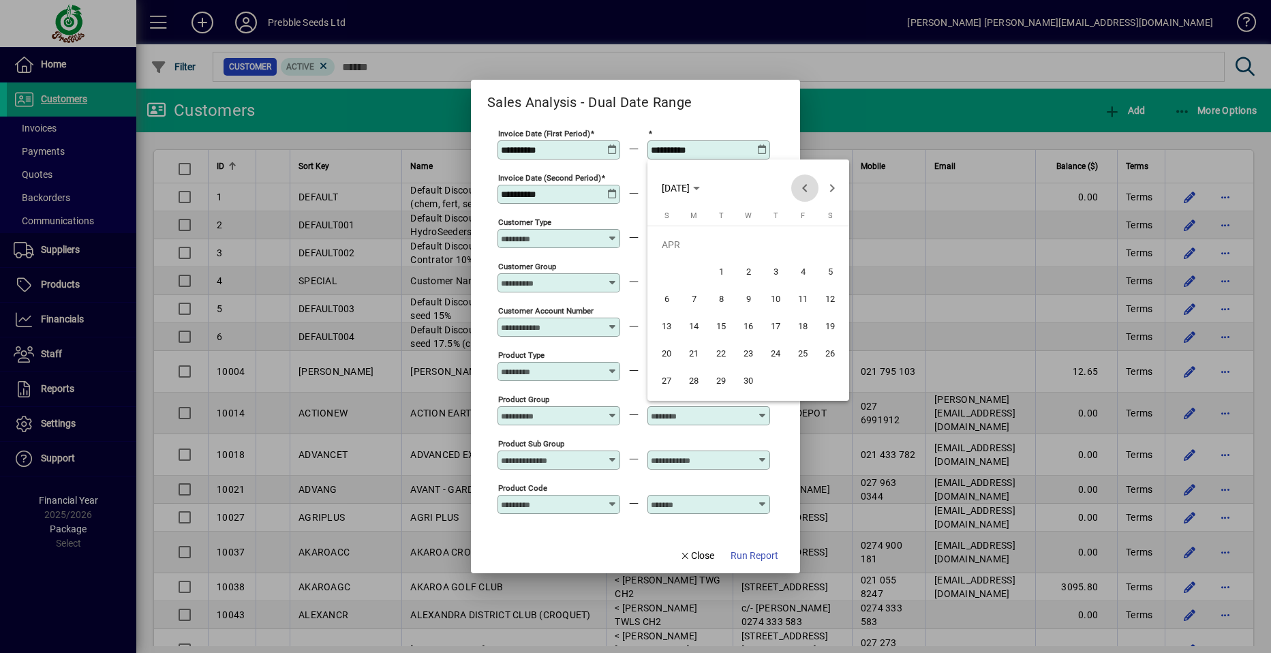
click at [805, 187] on span "Previous month" at bounding box center [804, 187] width 27 height 27
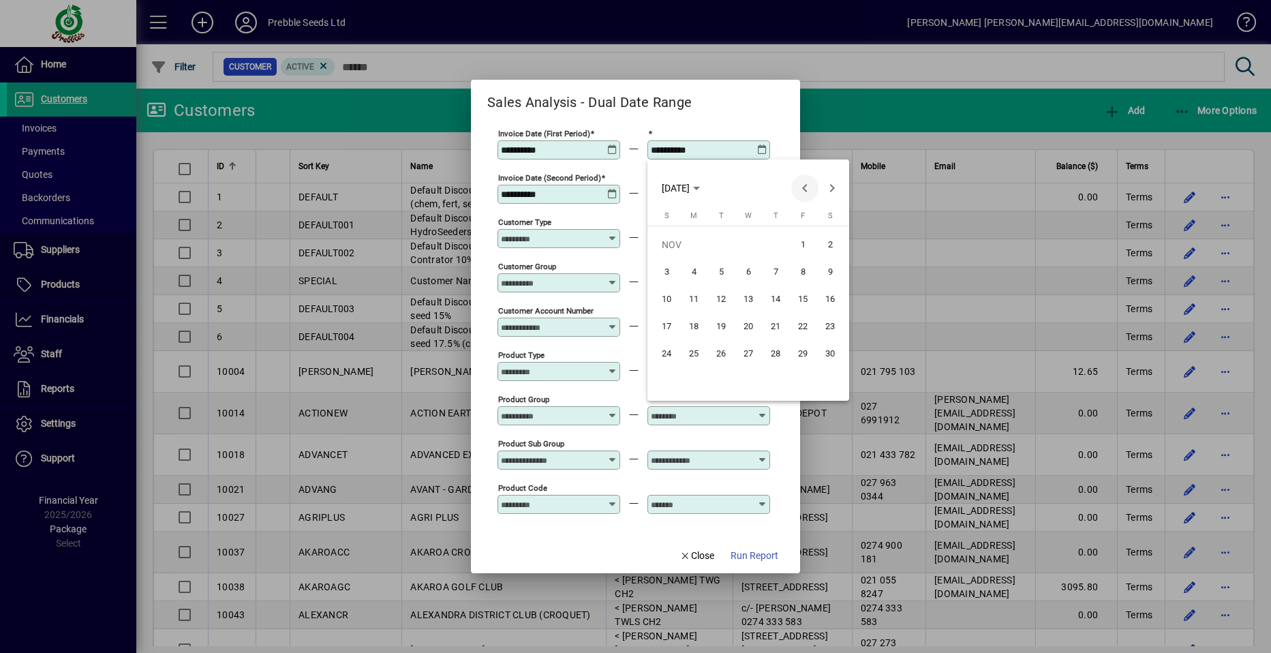
click at [805, 187] on span "Previous month" at bounding box center [804, 187] width 27 height 27
click at [698, 379] on span "30" at bounding box center [693, 381] width 25 height 25
type input "**********"
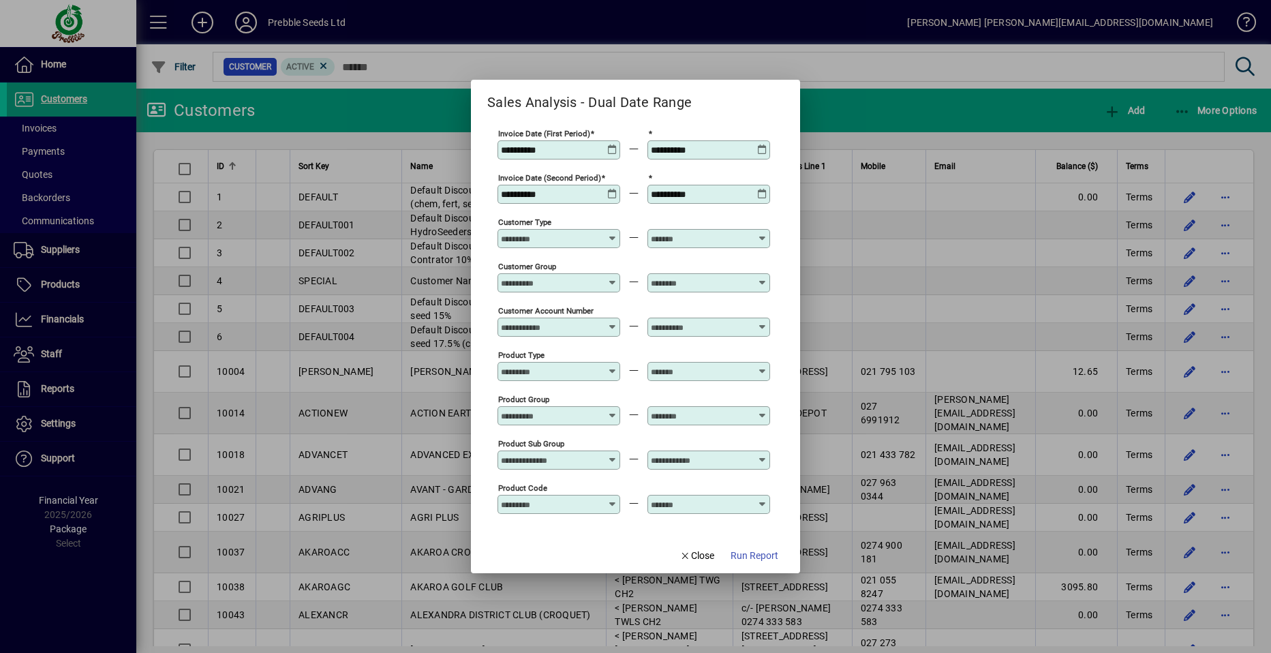
click at [610, 189] on icon at bounding box center [612, 189] width 10 height 0
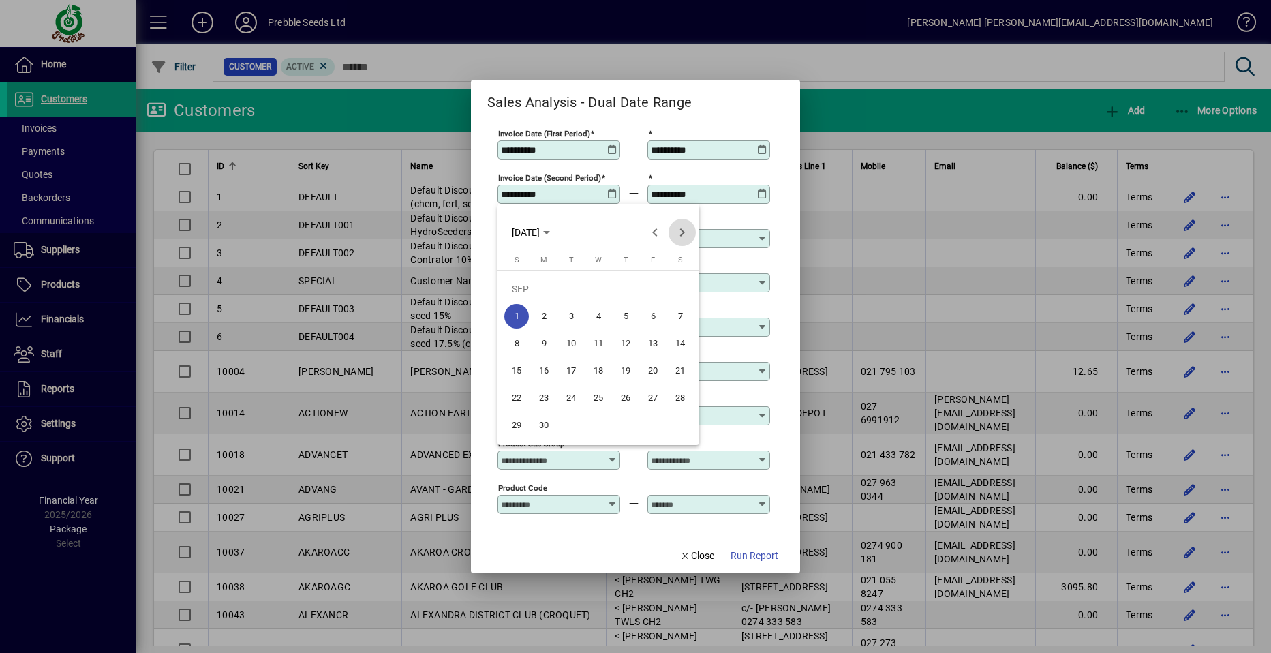
click at [679, 232] on span "Next month" at bounding box center [681, 232] width 27 height 27
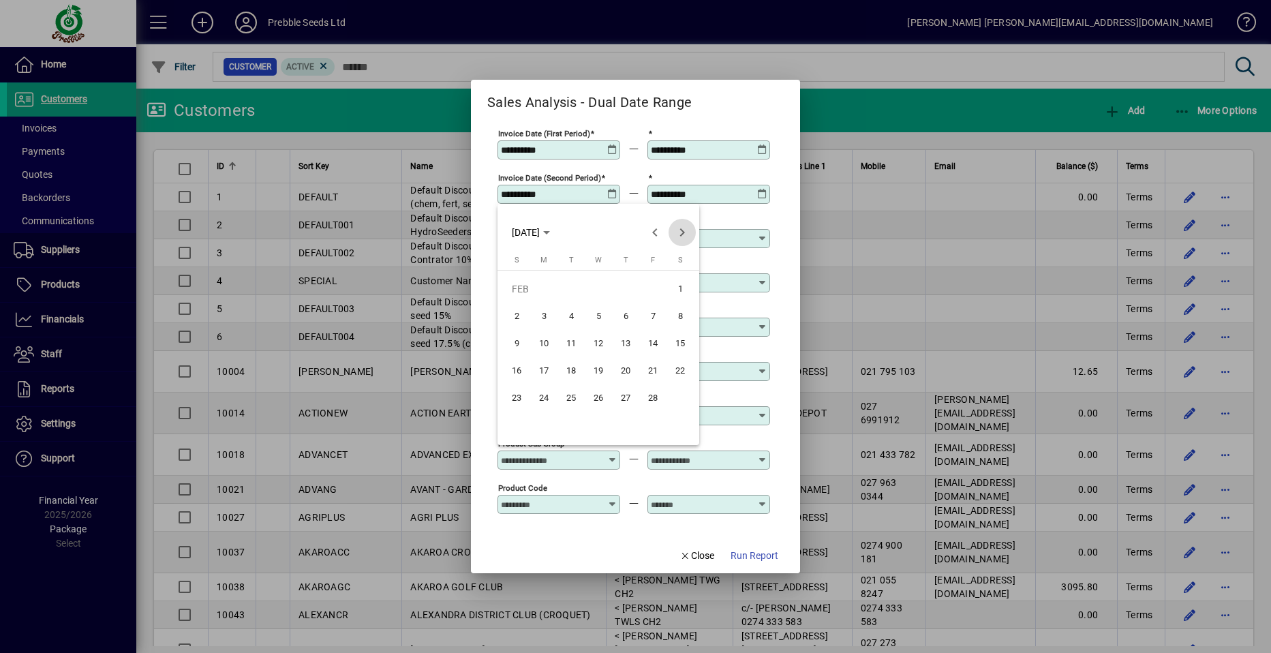
click at [679, 232] on span "Next month" at bounding box center [681, 232] width 27 height 27
click at [683, 234] on span "Next month" at bounding box center [681, 232] width 27 height 27
click at [571, 312] on span "1" at bounding box center [571, 316] width 25 height 25
type input "**********"
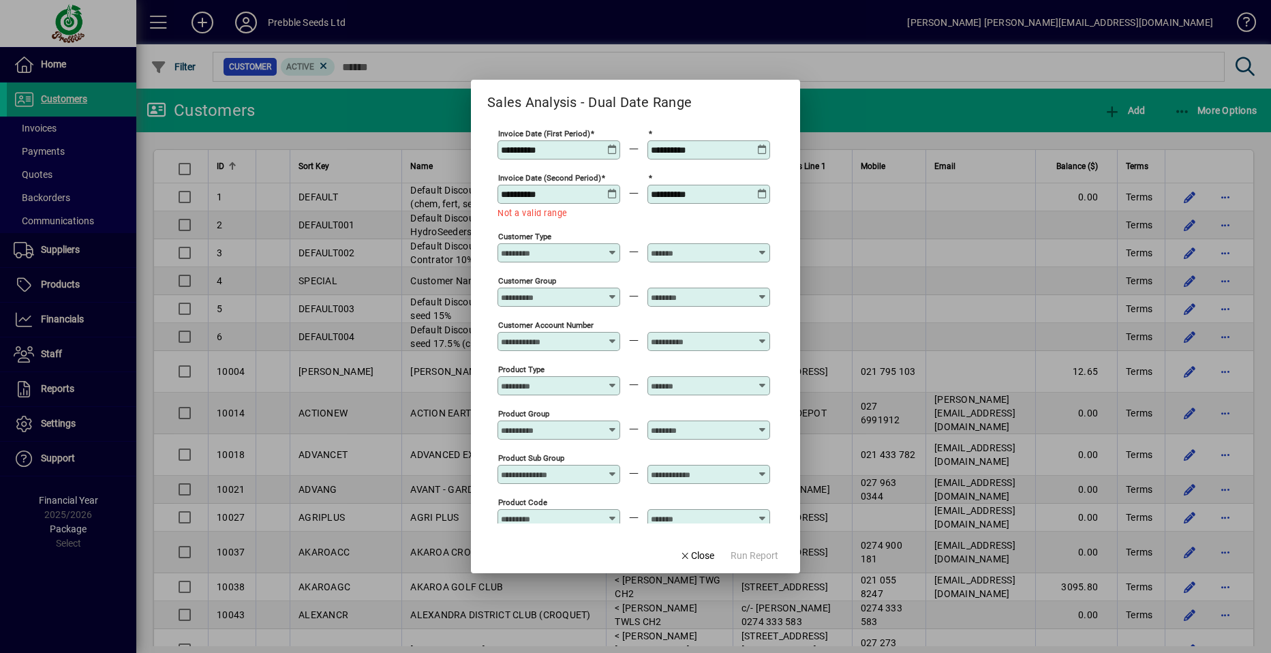
click at [761, 189] on icon at bounding box center [762, 189] width 10 height 0
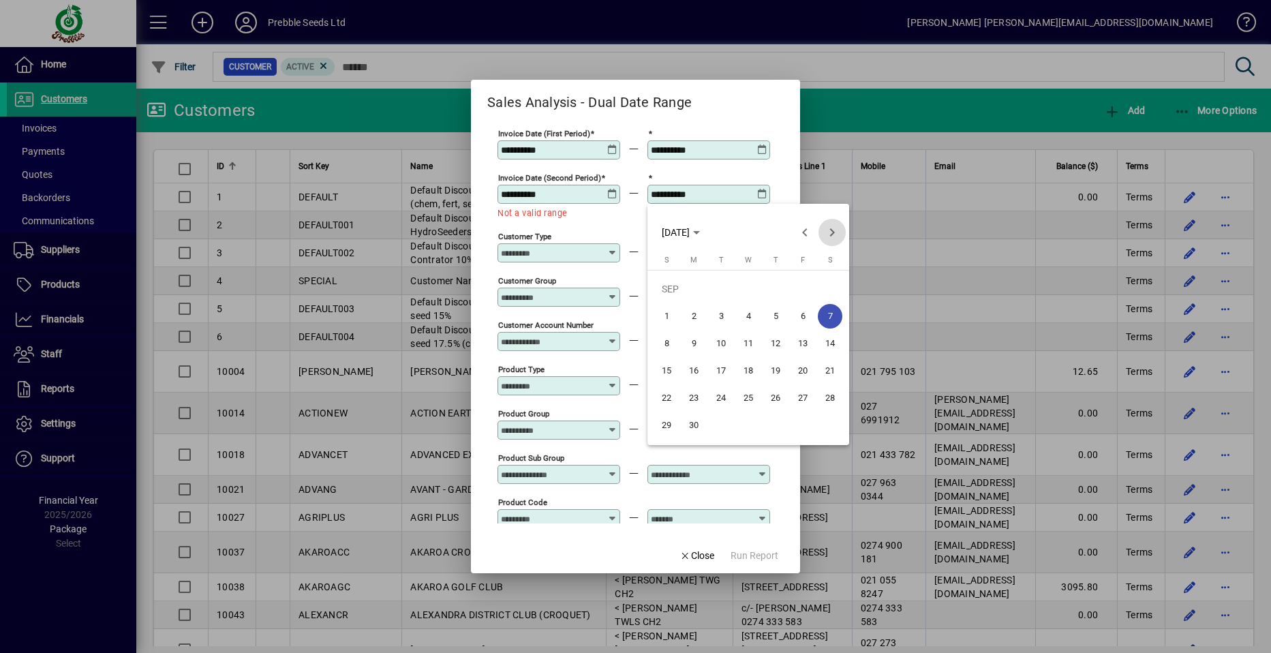
click at [830, 232] on span "Next month" at bounding box center [831, 232] width 27 height 27
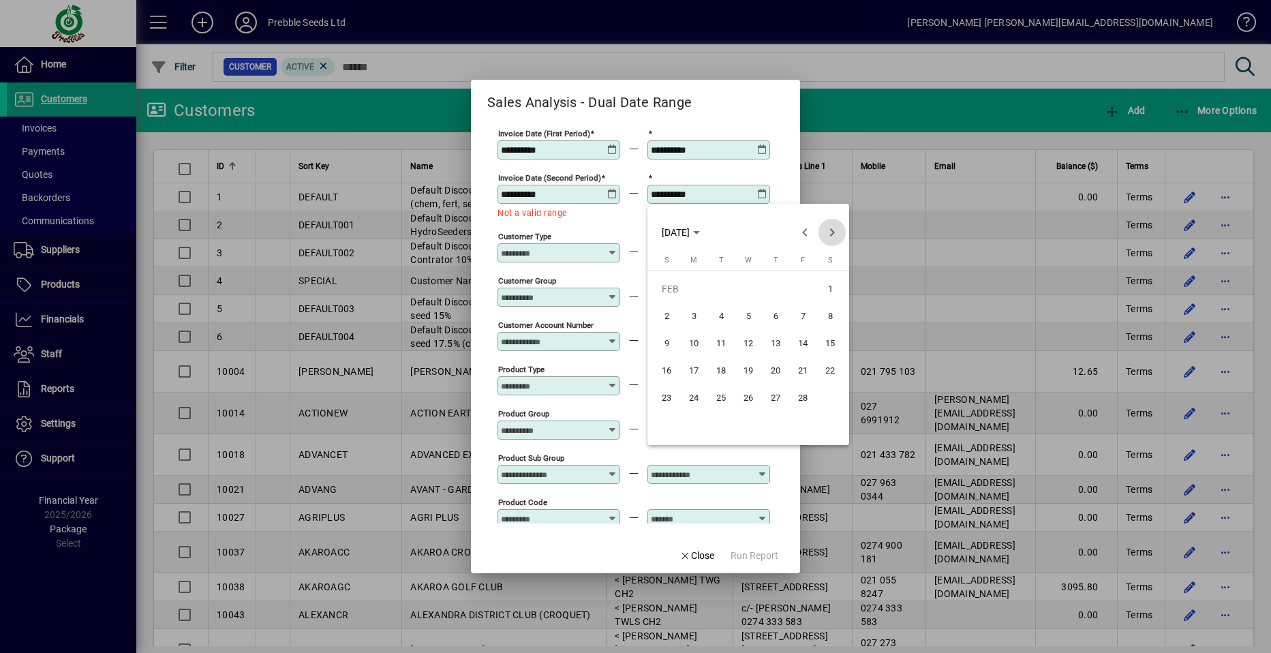
click at [829, 232] on span "Next month" at bounding box center [831, 232] width 27 height 27
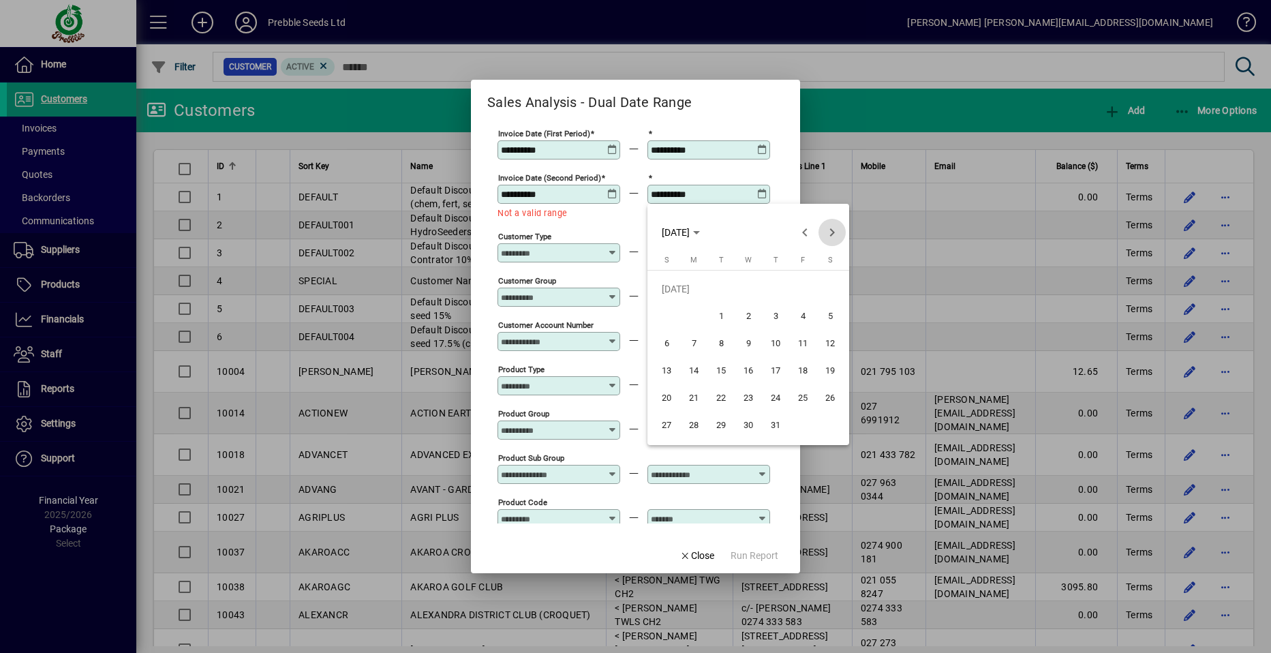
click at [829, 232] on span "Next month" at bounding box center [831, 232] width 27 height 27
click at [666, 341] on span "7" at bounding box center [666, 343] width 25 height 25
type input "**********"
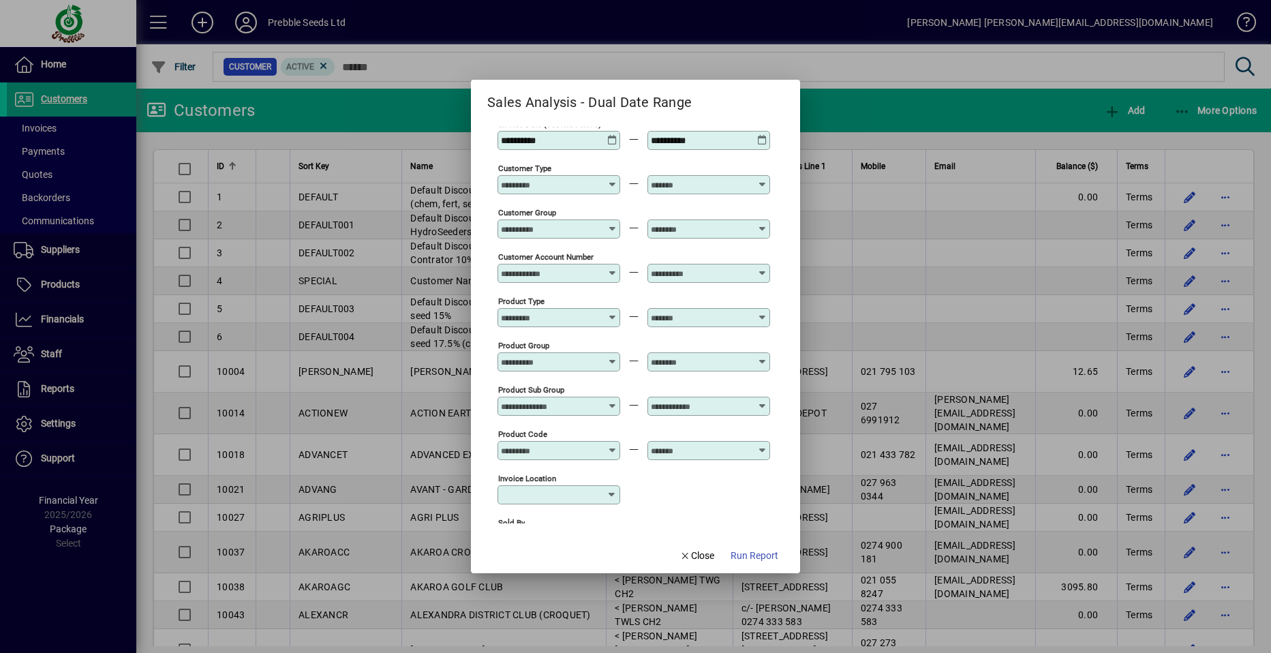
scroll to position [68, 0]
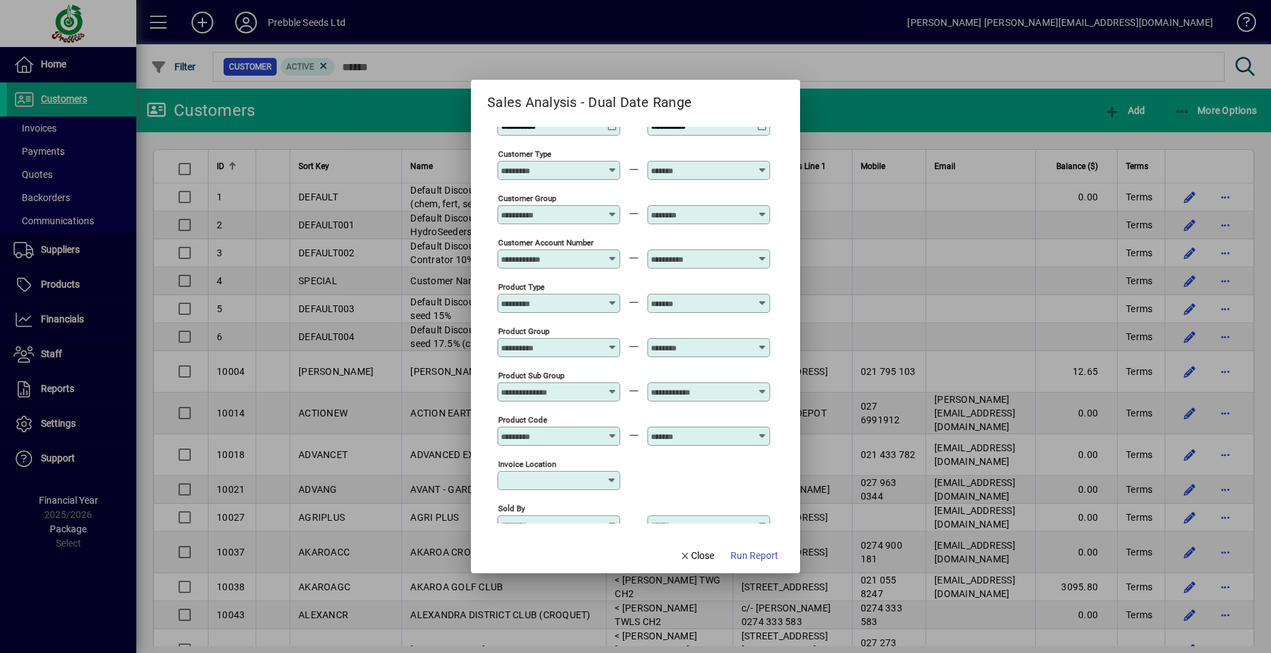
click at [761, 386] on icon at bounding box center [762, 386] width 10 height 0
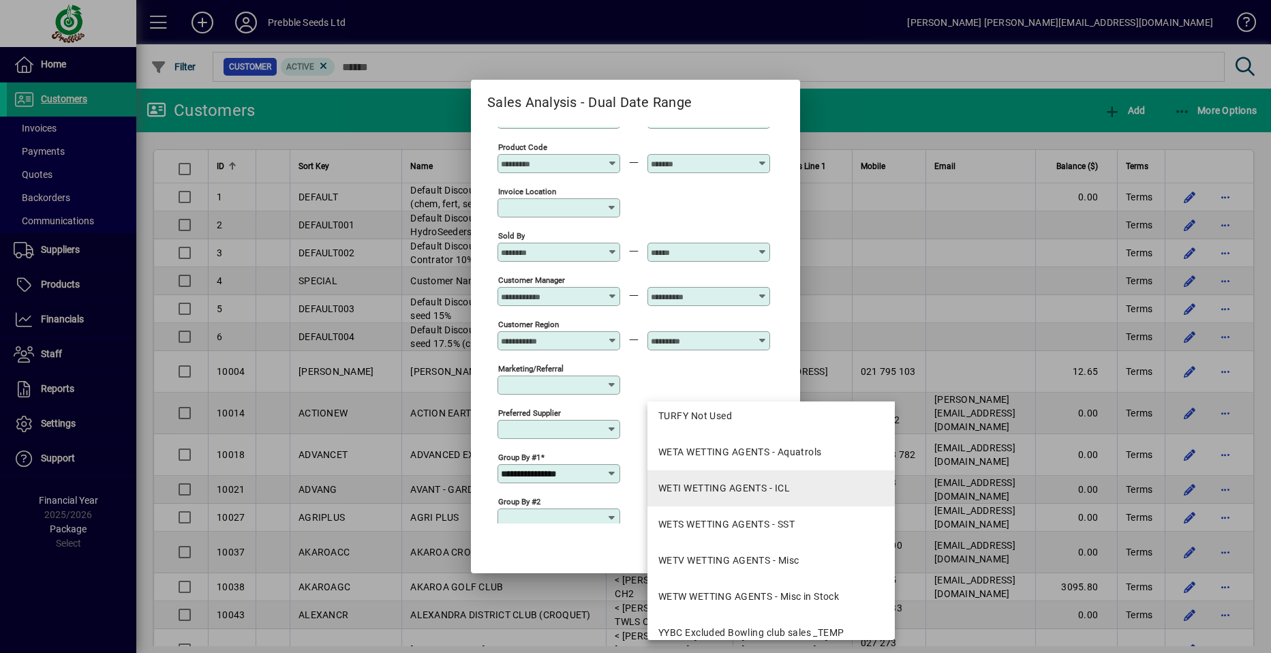
scroll to position [2453, 0]
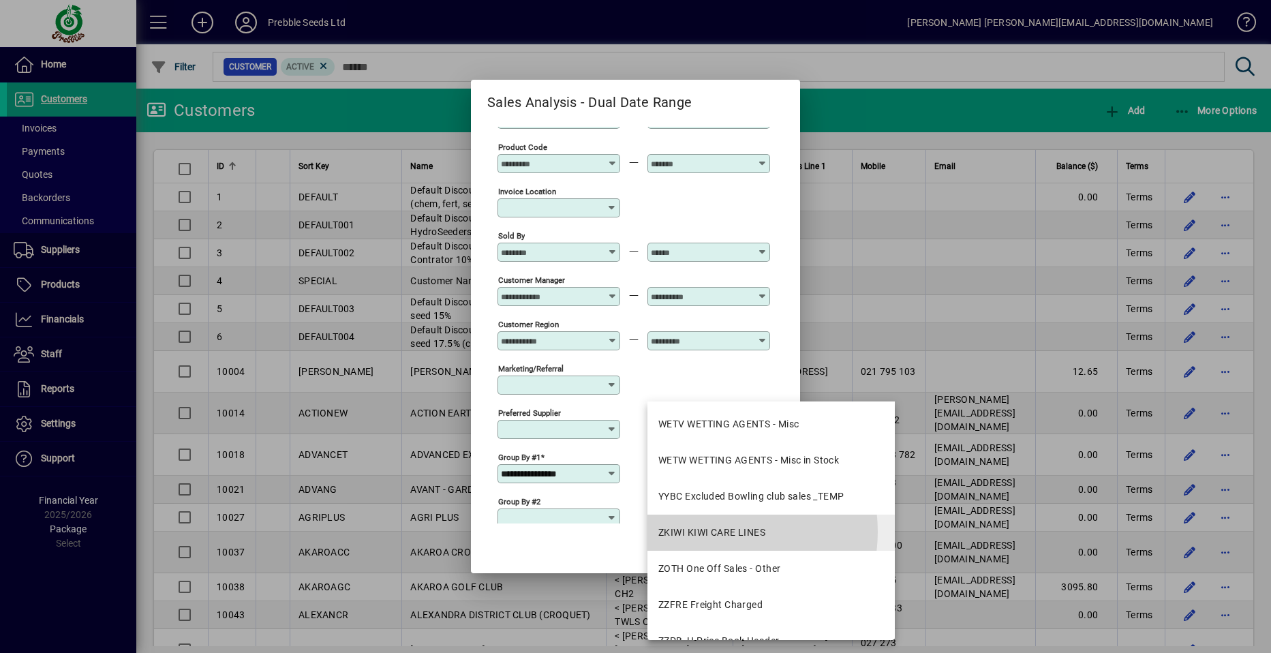
click at [718, 531] on div "ZKIWI KIWI CARE LINES" at bounding box center [711, 532] width 107 height 14
type input "**********"
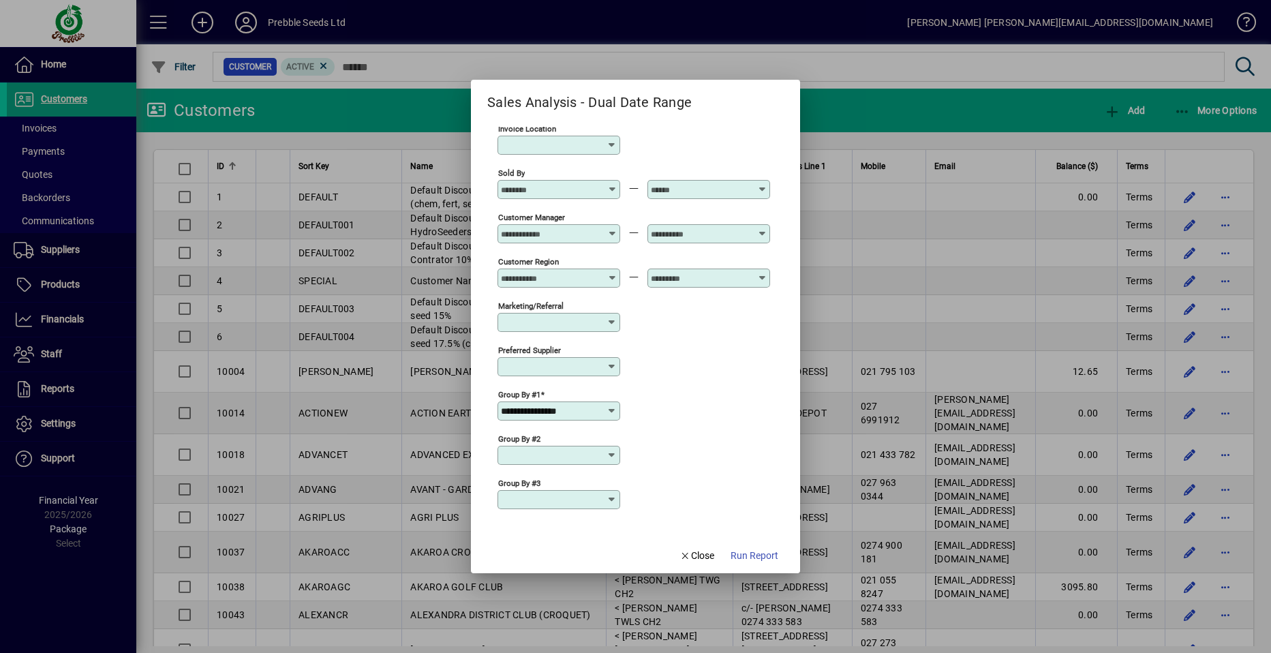
scroll to position [0, 0]
click at [612, 409] on icon at bounding box center [611, 410] width 11 height 11
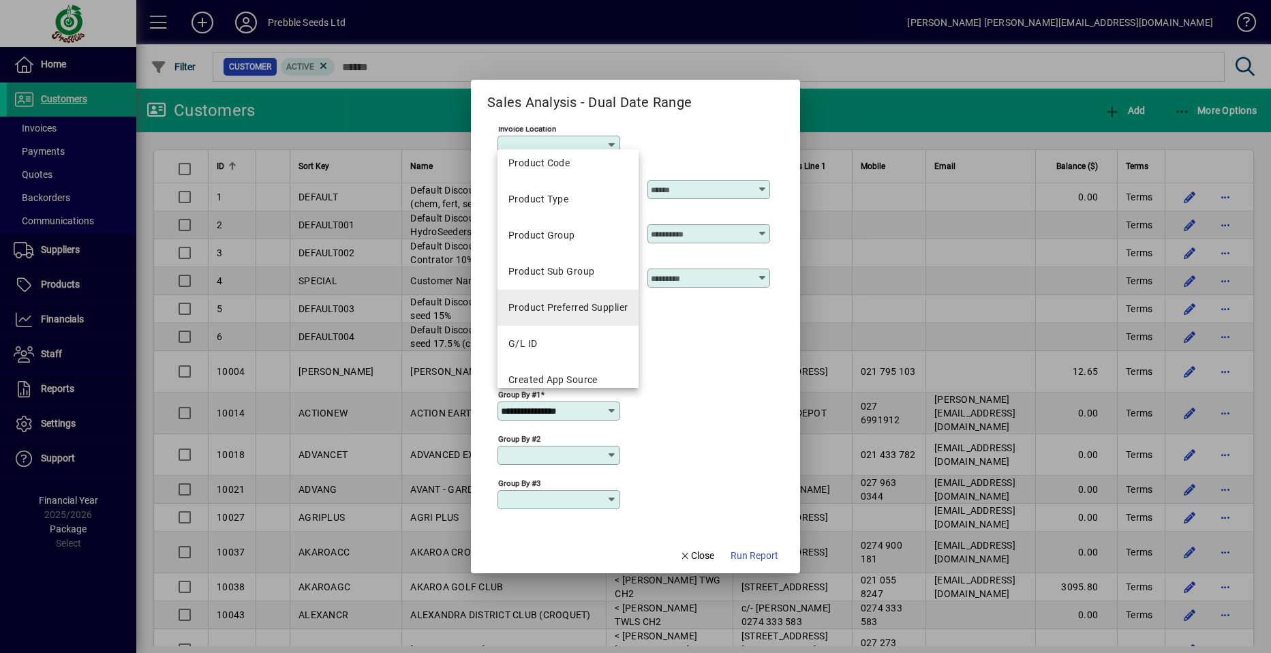
scroll to position [409, 0]
click at [572, 231] on div "Product Group" at bounding box center [541, 233] width 67 height 14
type input "**********"
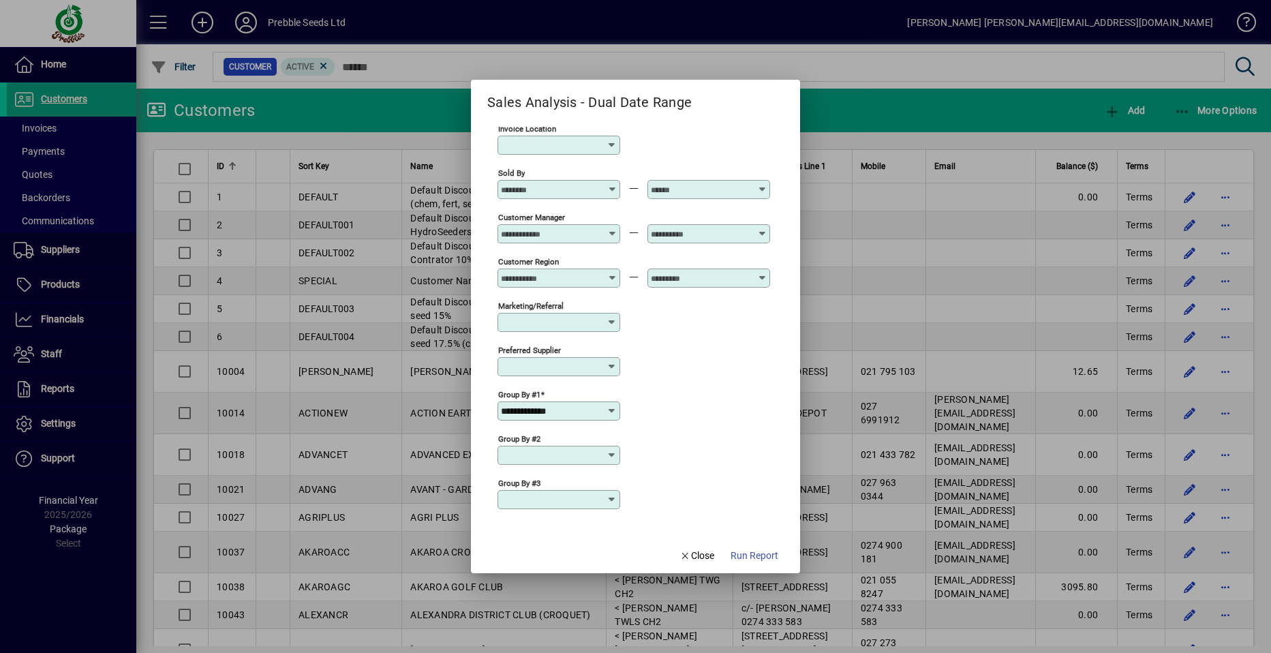
click at [610, 452] on icon at bounding box center [611, 455] width 11 height 11
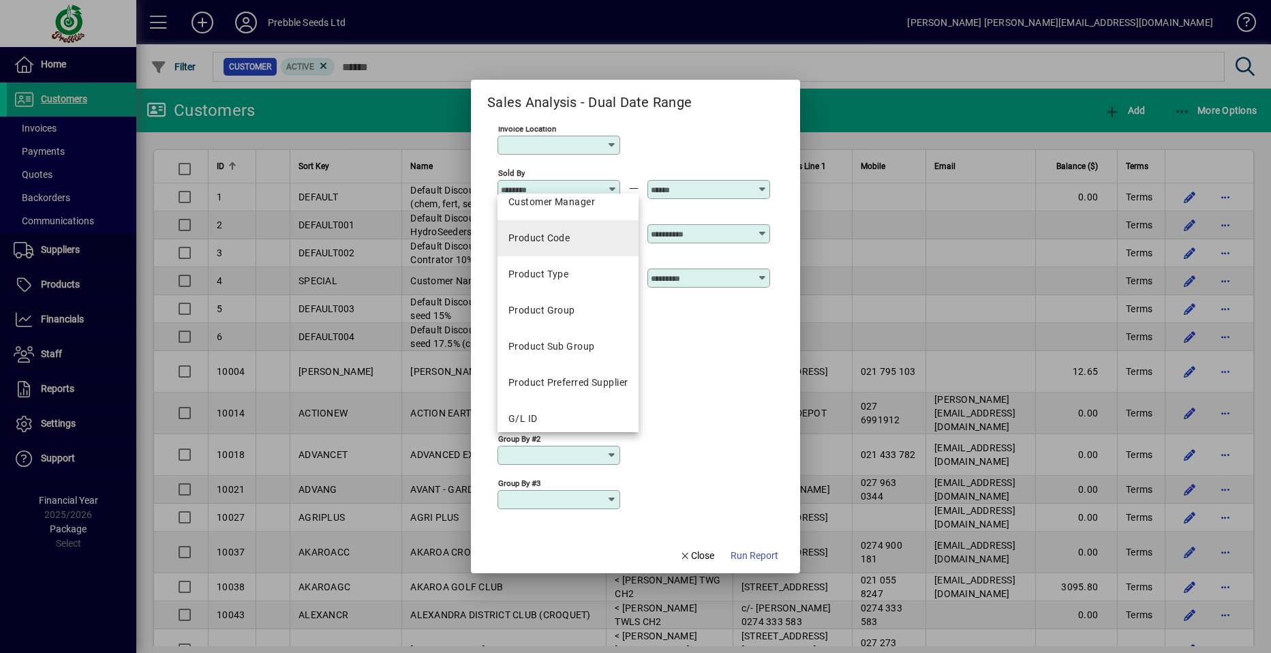
click at [590, 234] on mat-option "Product Code" at bounding box center [567, 238] width 141 height 36
type input "**********"
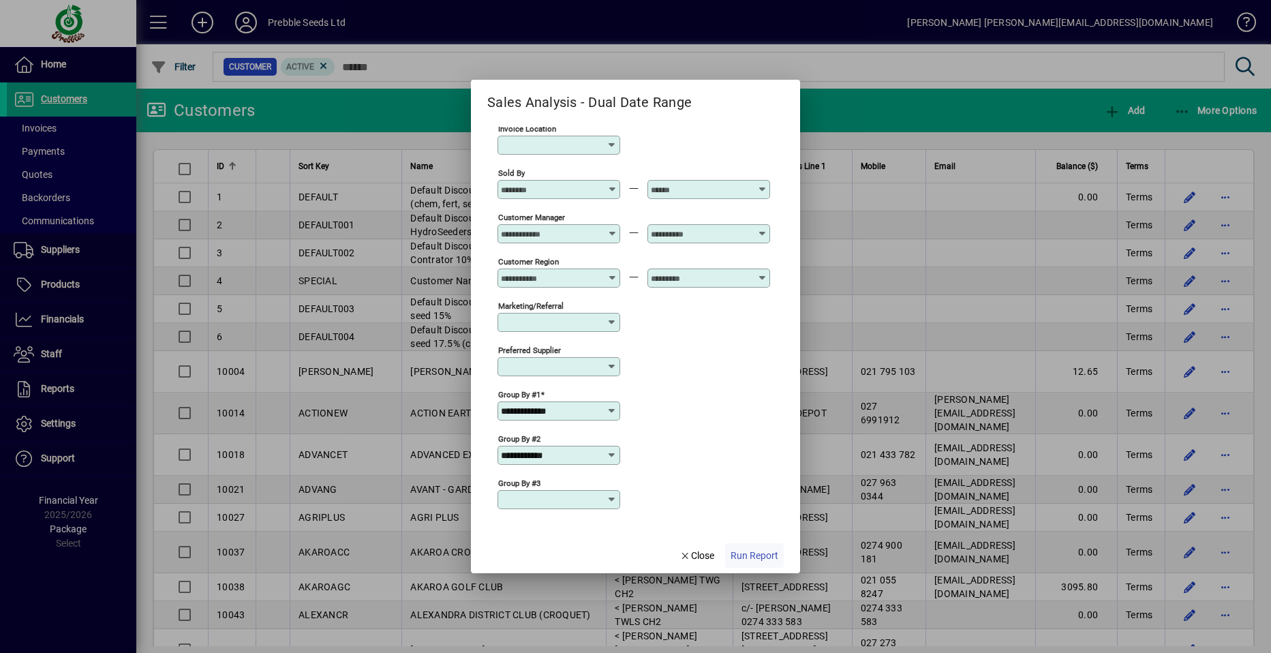
click at [756, 557] on span "Run Report" at bounding box center [754, 555] width 48 height 14
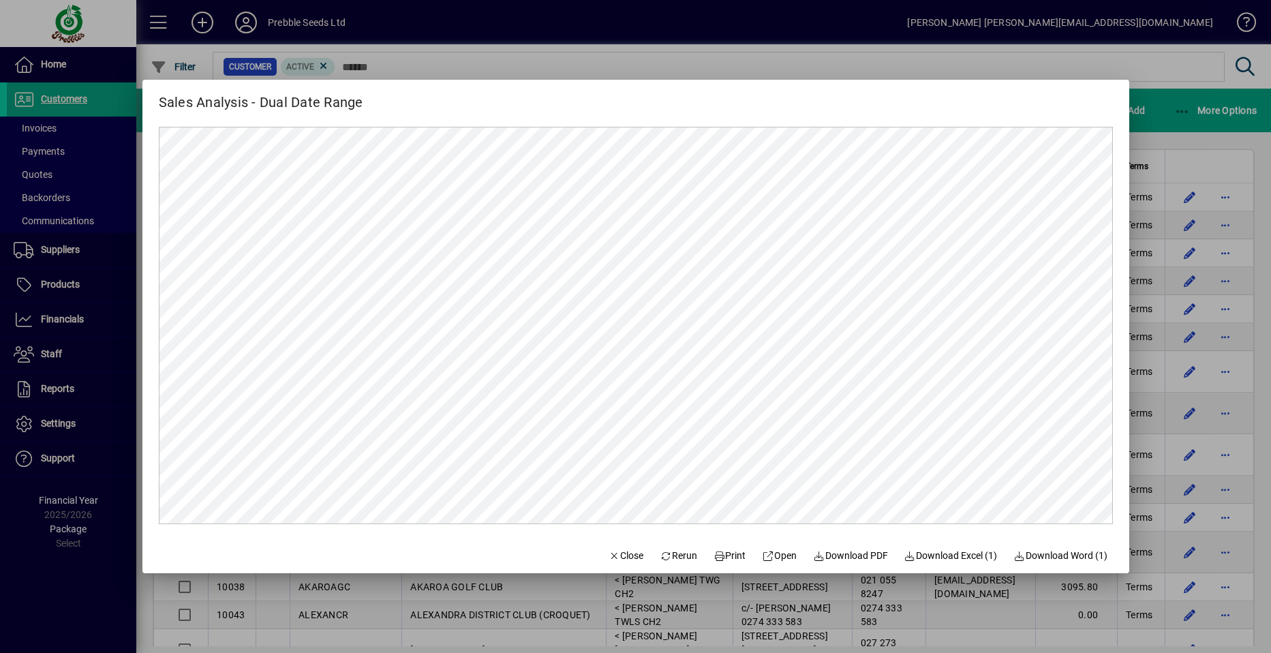
scroll to position [0, 0]
drag, startPoint x: 666, startPoint y: 557, endPoint x: 661, endPoint y: 551, distance: 7.7
click at [664, 555] on span "Rerun" at bounding box center [677, 555] width 37 height 14
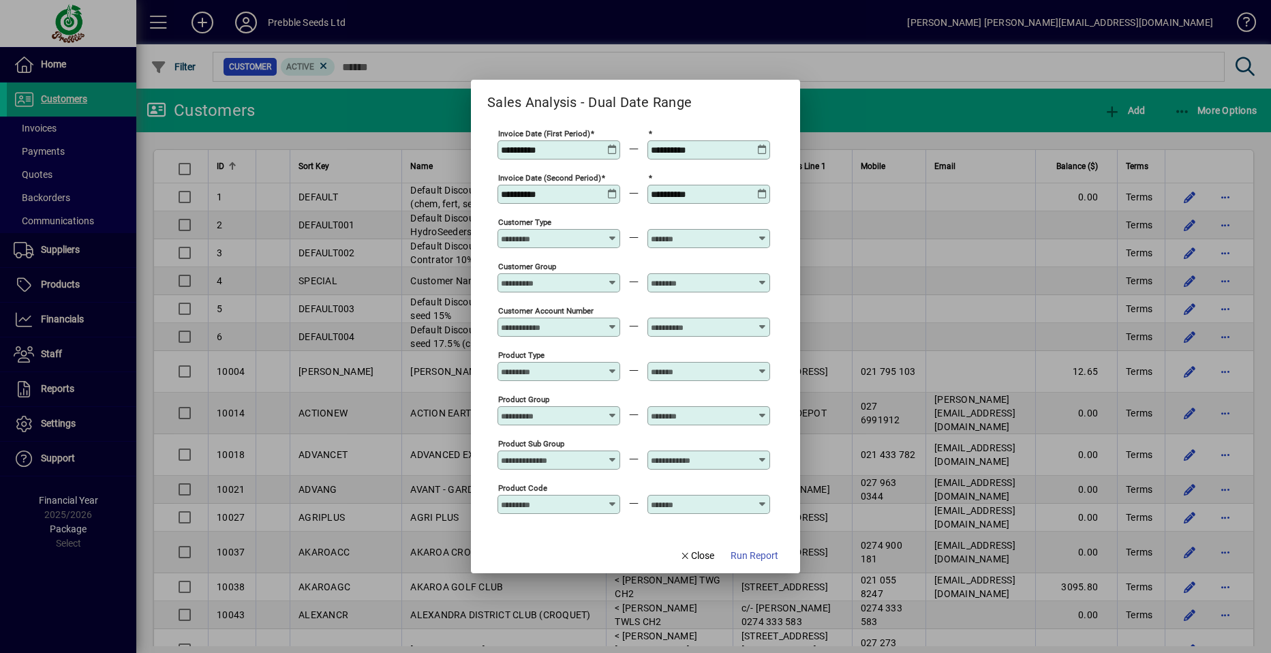
type input "**********"
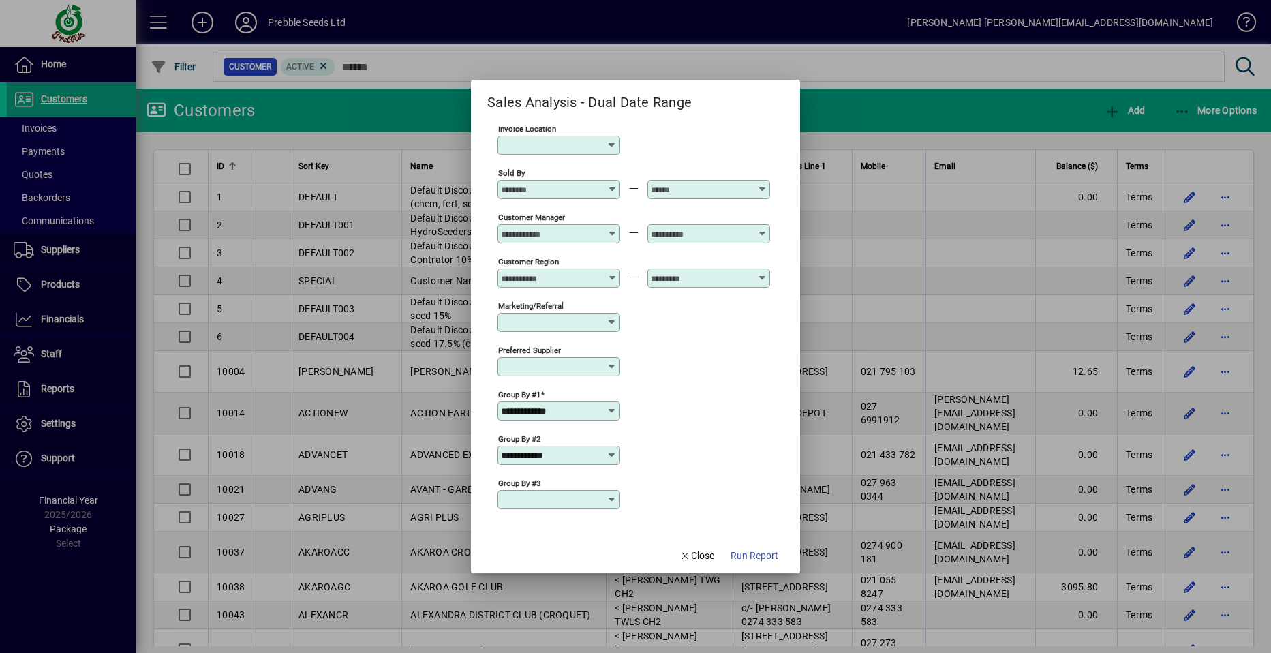
click at [610, 453] on icon at bounding box center [611, 455] width 11 height 11
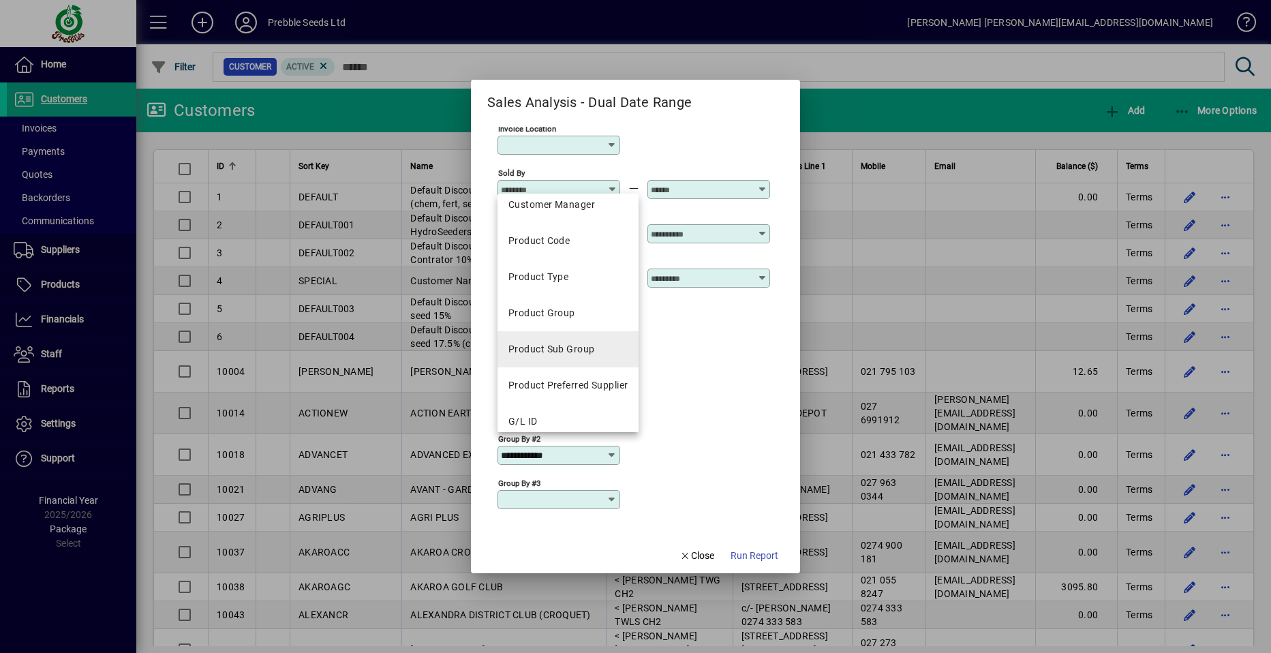
scroll to position [409, 0]
click at [579, 344] on div "Product Sub Group" at bounding box center [551, 346] width 86 height 14
type input "**********"
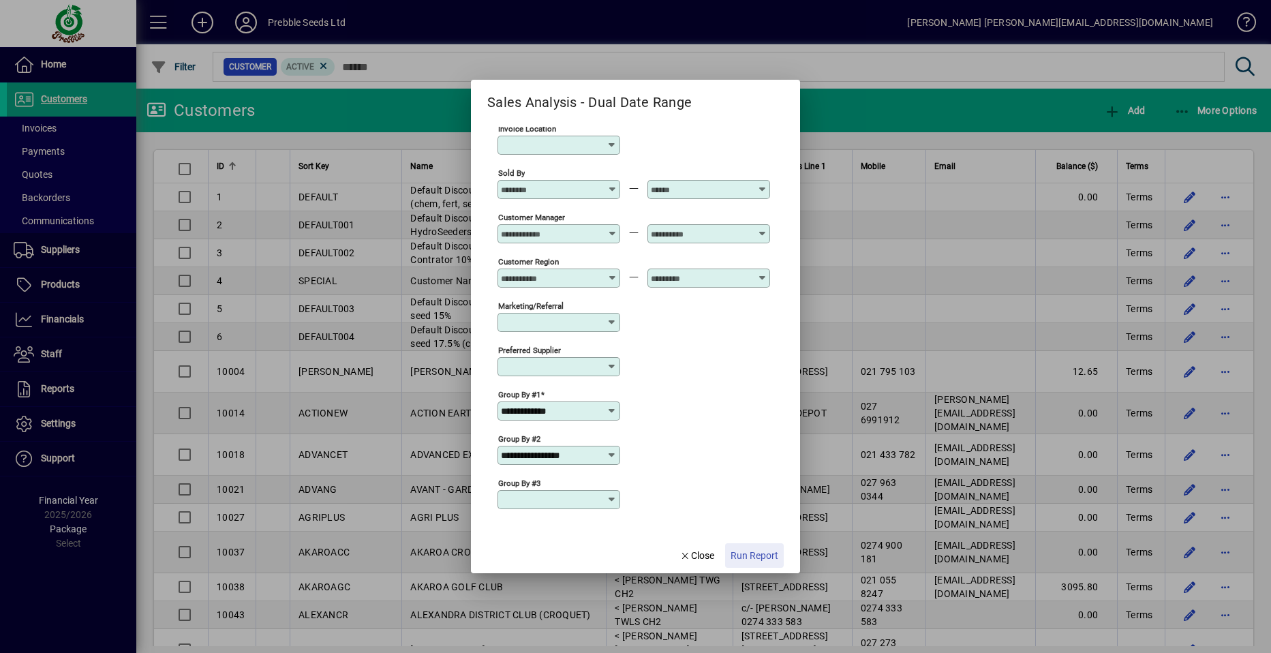
drag, startPoint x: 750, startPoint y: 554, endPoint x: 724, endPoint y: 526, distance: 38.6
click at [749, 550] on span "Run Report" at bounding box center [754, 555] width 48 height 14
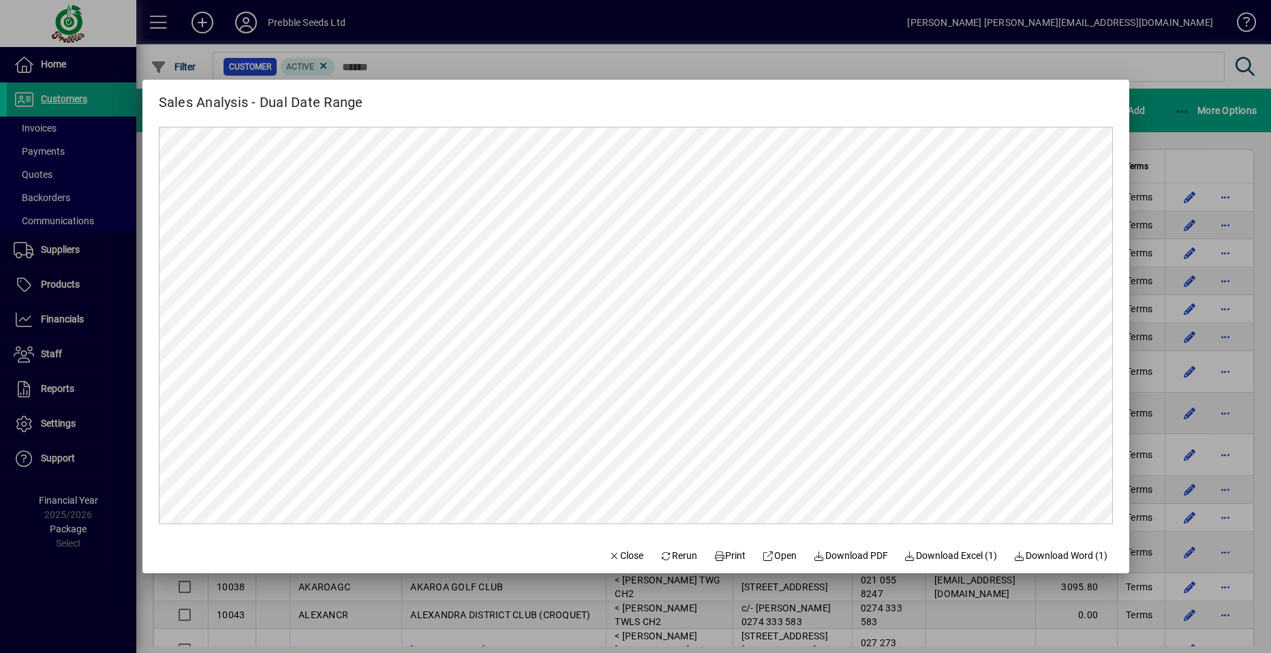
scroll to position [0, 0]
click at [670, 555] on span "Rerun" at bounding box center [677, 555] width 37 height 14
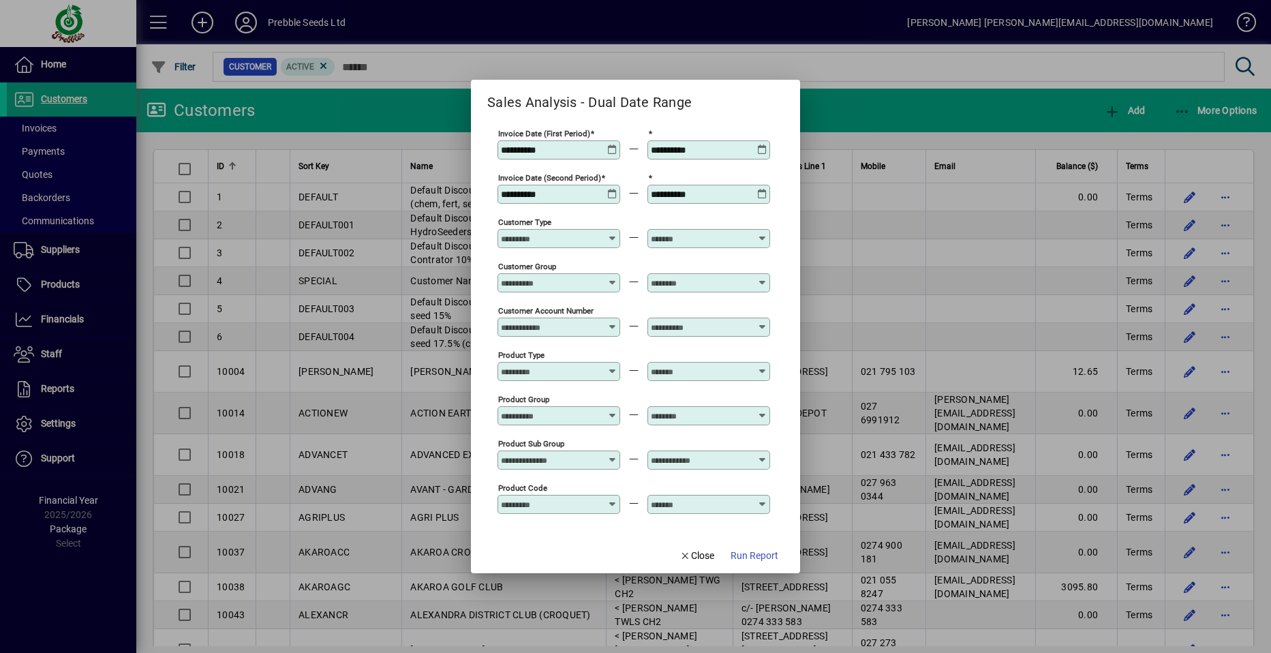
type input "**********"
click at [760, 144] on icon at bounding box center [762, 144] width 10 height 0
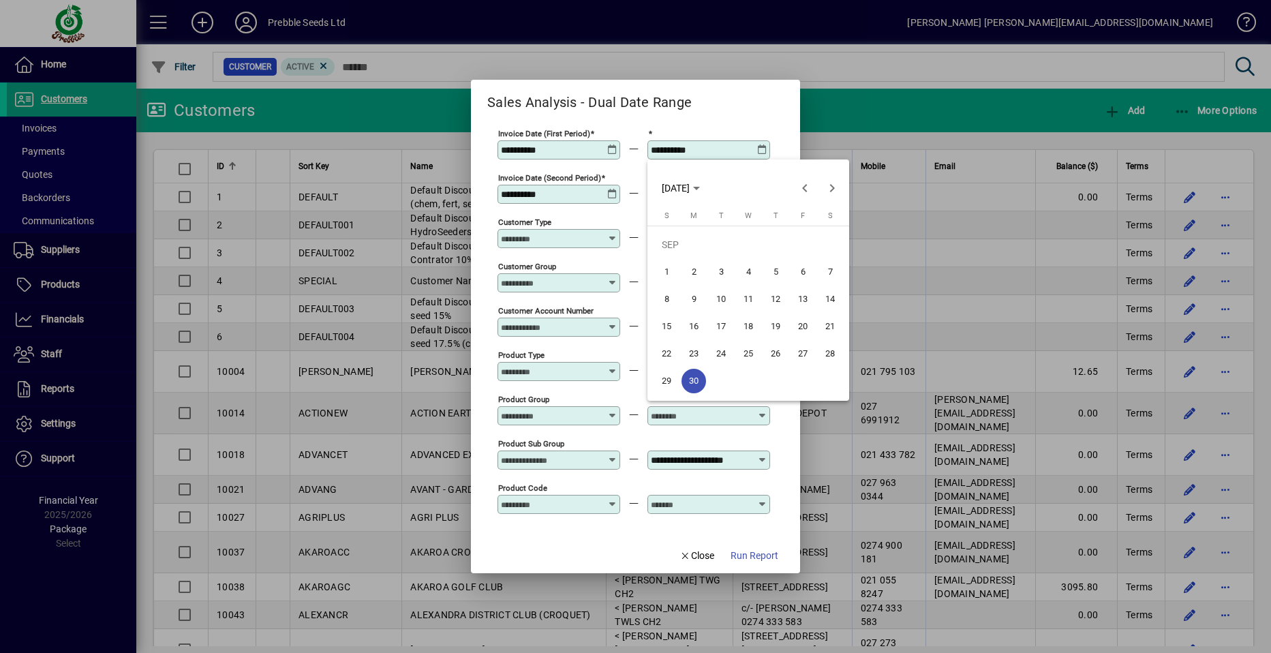
click at [830, 271] on span "7" at bounding box center [830, 272] width 25 height 25
type input "**********"
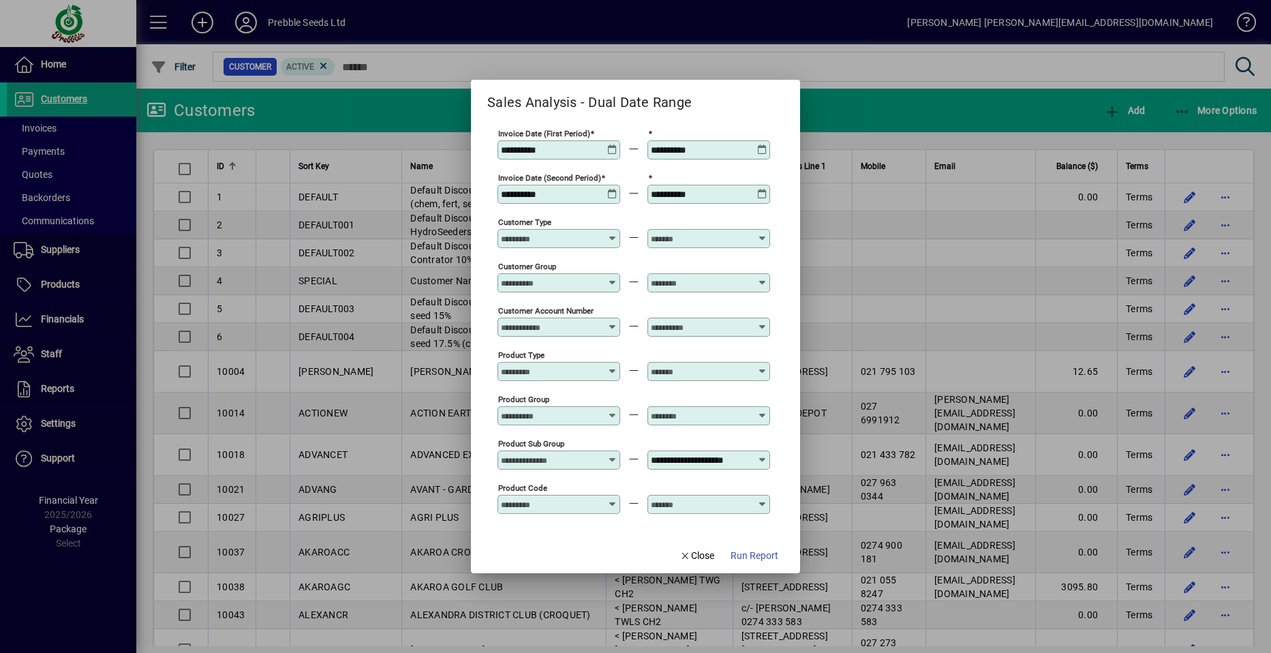
click at [760, 553] on span "Run Report" at bounding box center [754, 555] width 48 height 14
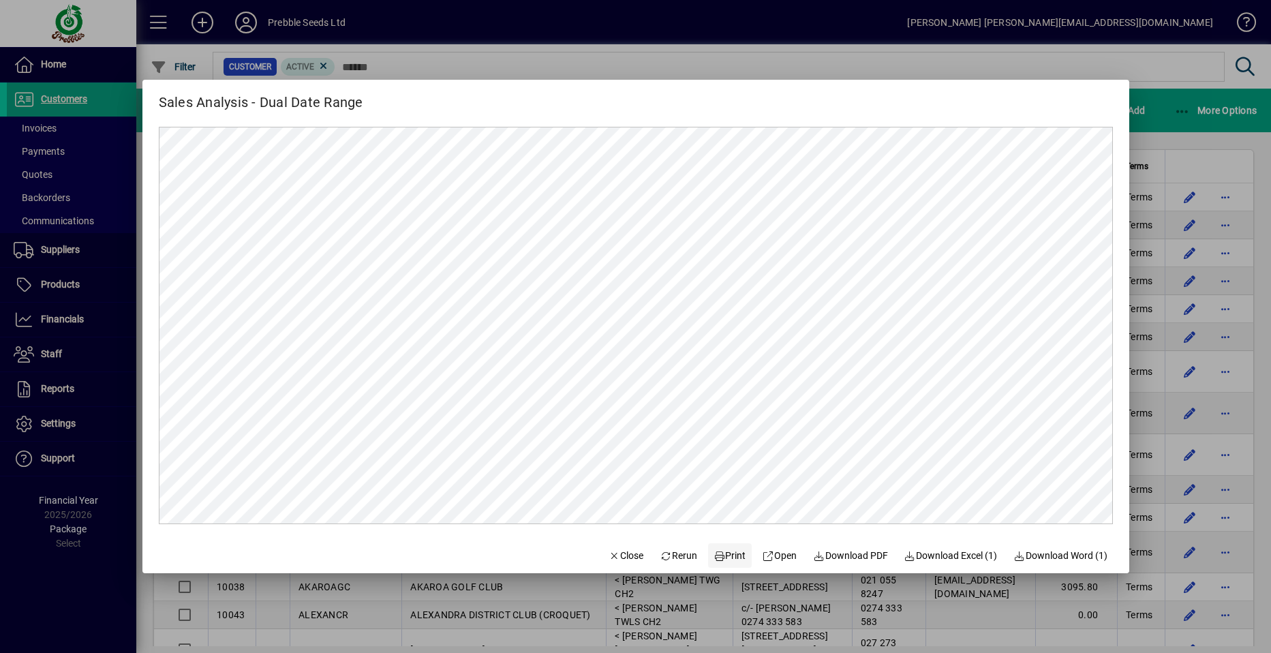
click at [723, 556] on span "Print" at bounding box center [729, 555] width 33 height 14
click at [673, 556] on span "Rerun" at bounding box center [677, 555] width 37 height 14
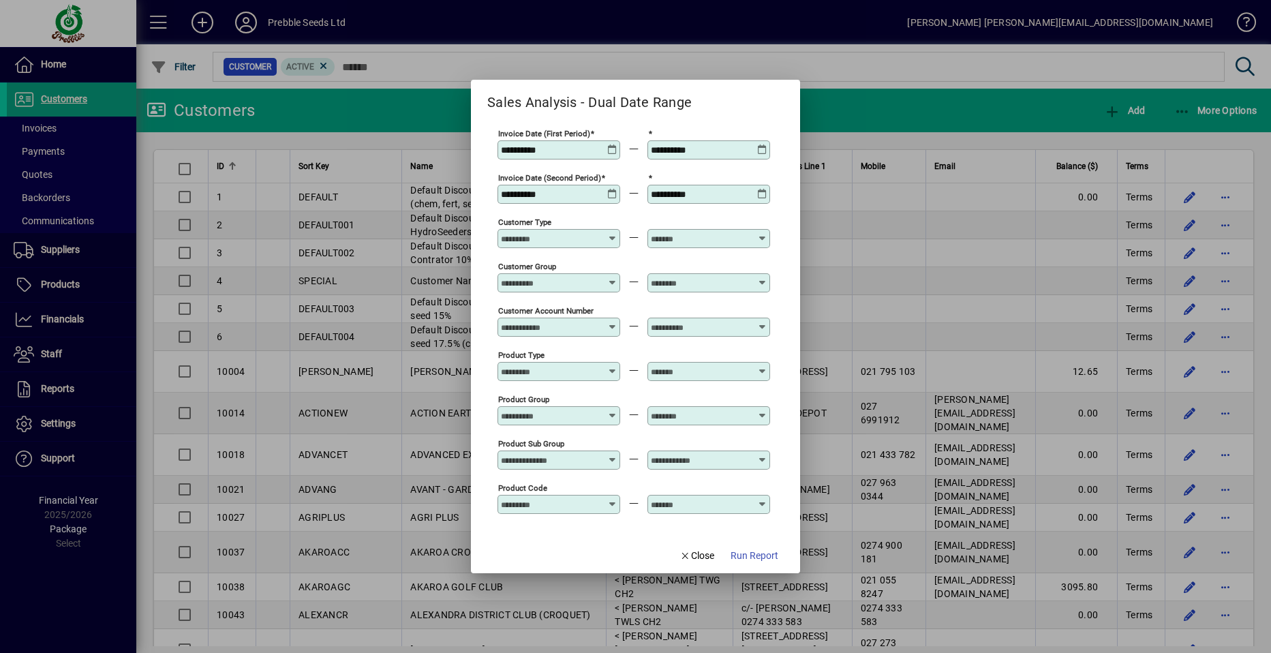
type input "**********"
click at [761, 144] on icon at bounding box center [762, 144] width 10 height 0
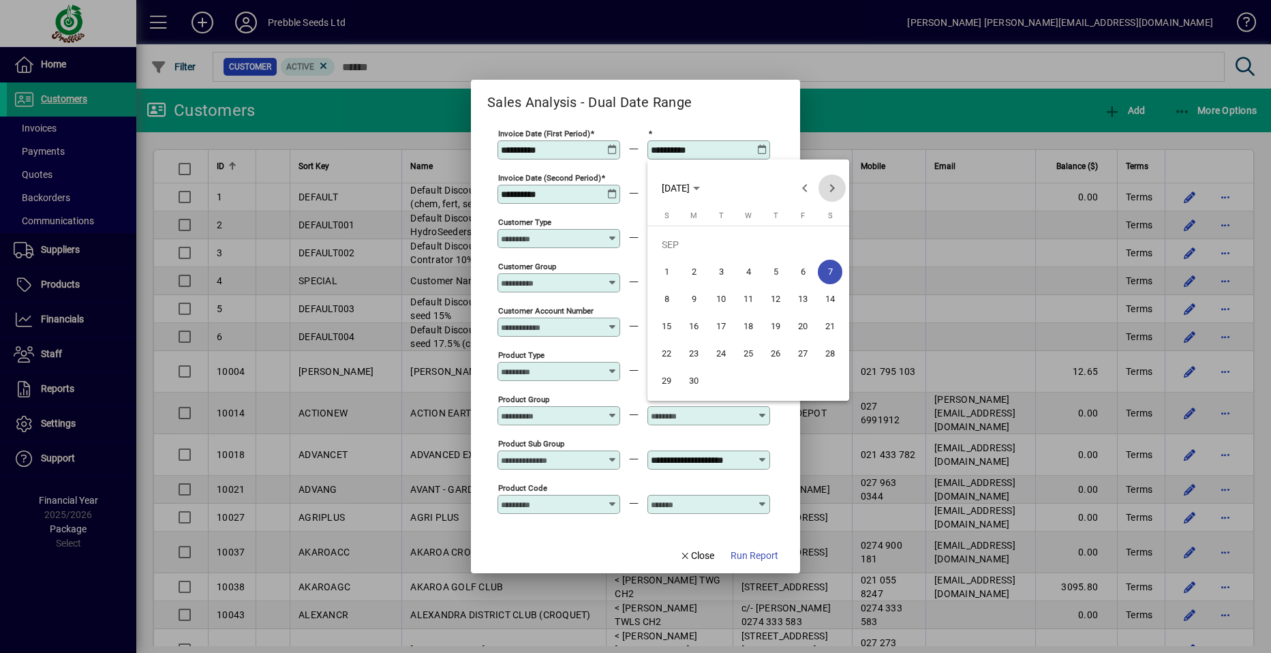
click at [831, 189] on span "Next month" at bounding box center [831, 187] width 27 height 27
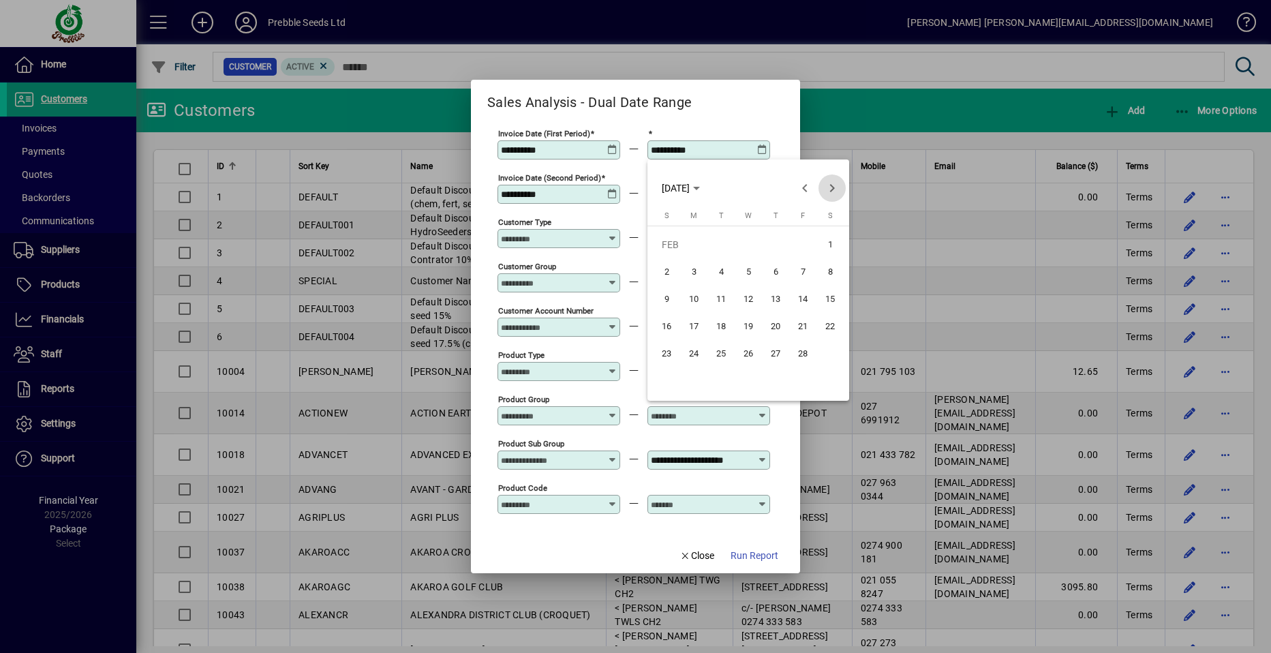
click at [831, 189] on span "Next month" at bounding box center [831, 187] width 27 height 27
click at [698, 382] on span "31" at bounding box center [693, 381] width 25 height 25
type input "**********"
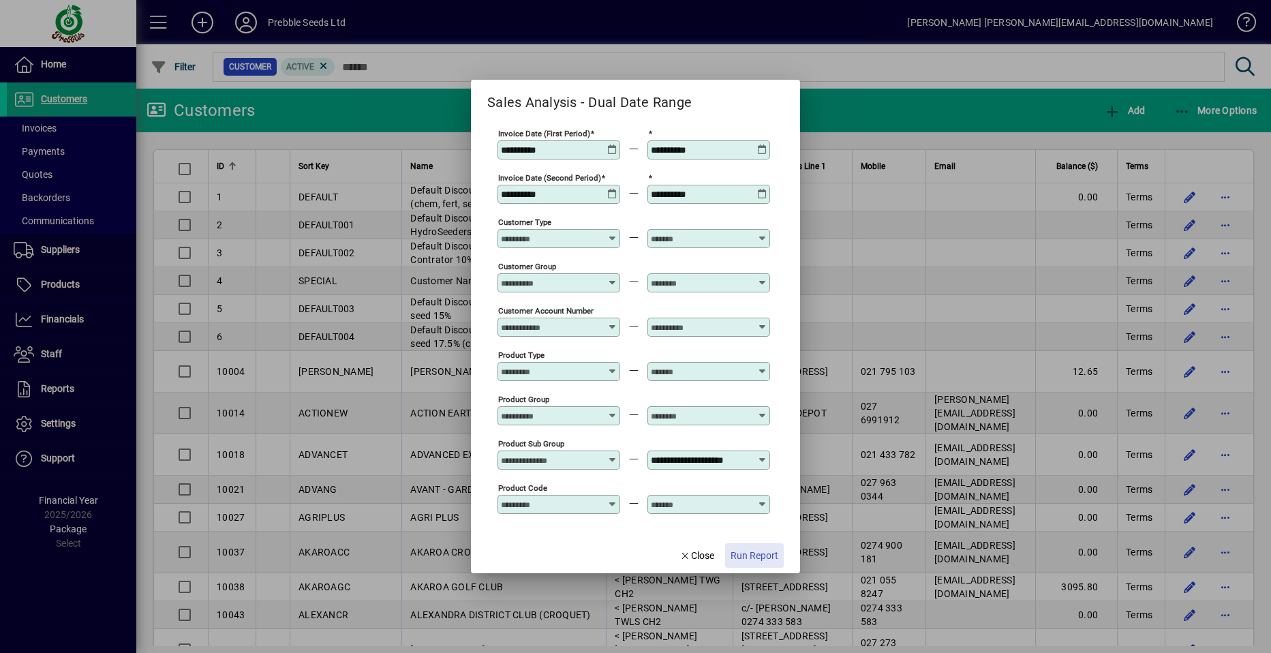
click at [748, 560] on span "Run Report" at bounding box center [754, 555] width 48 height 14
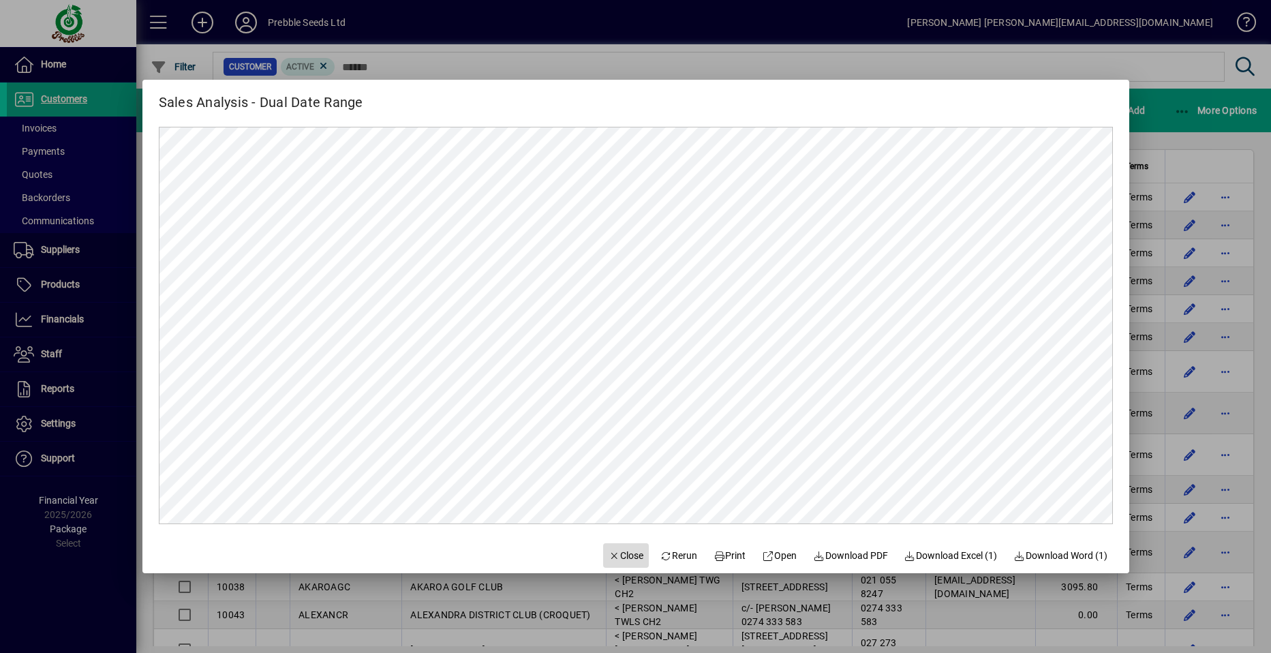
click at [610, 550] on span "Close" at bounding box center [625, 555] width 35 height 14
